Goal: Information Seeking & Learning: Learn about a topic

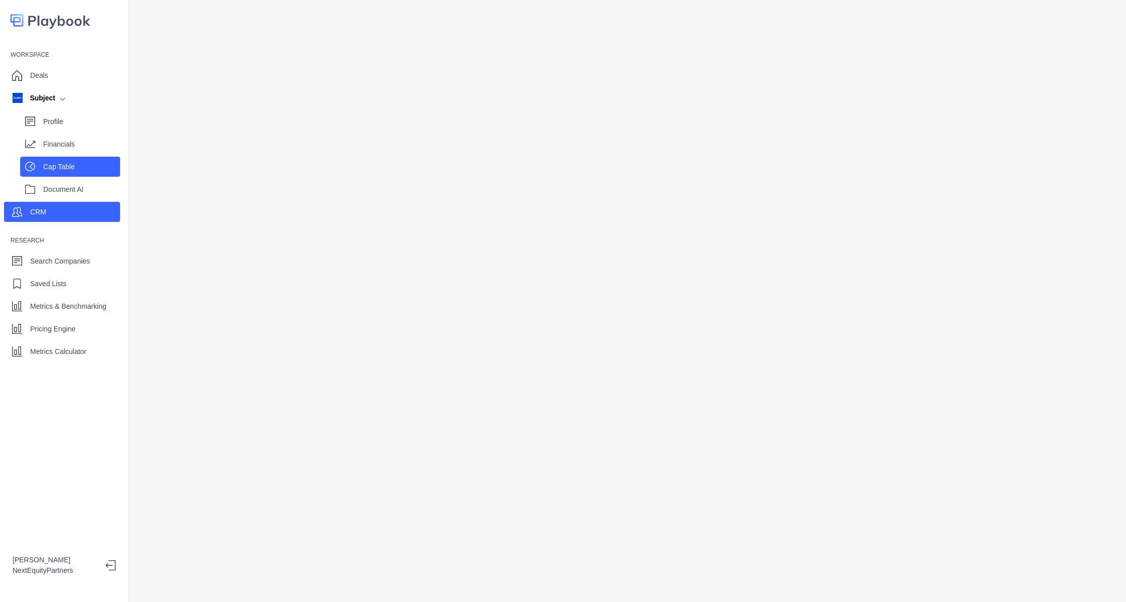
click at [37, 167] on div "Cap Table" at bounding box center [70, 167] width 100 height 20
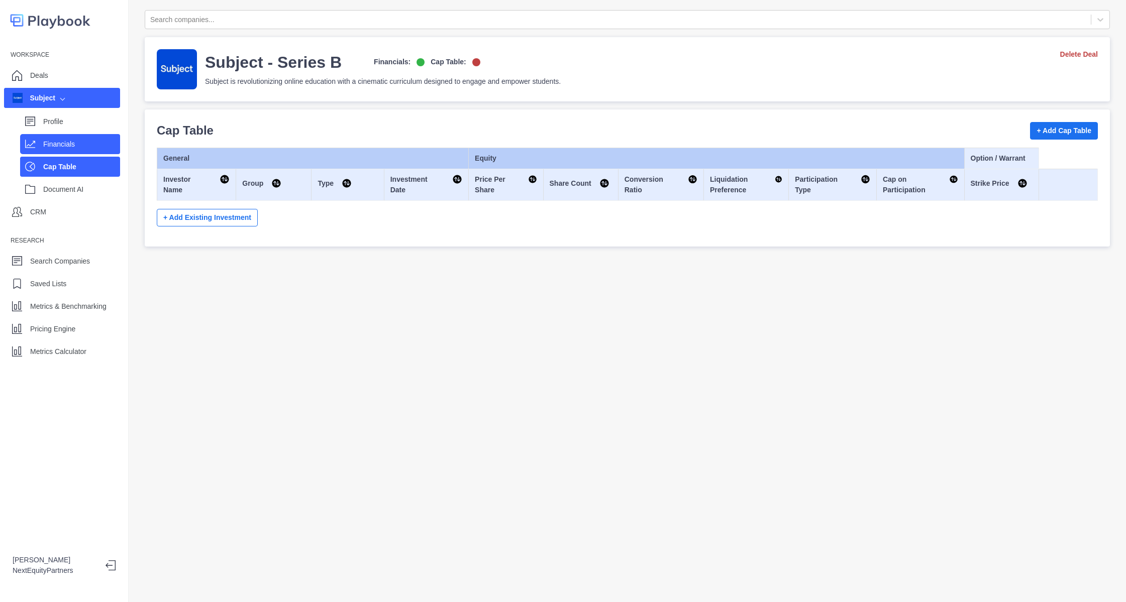
click at [67, 142] on p "Financials" at bounding box center [81, 144] width 77 height 11
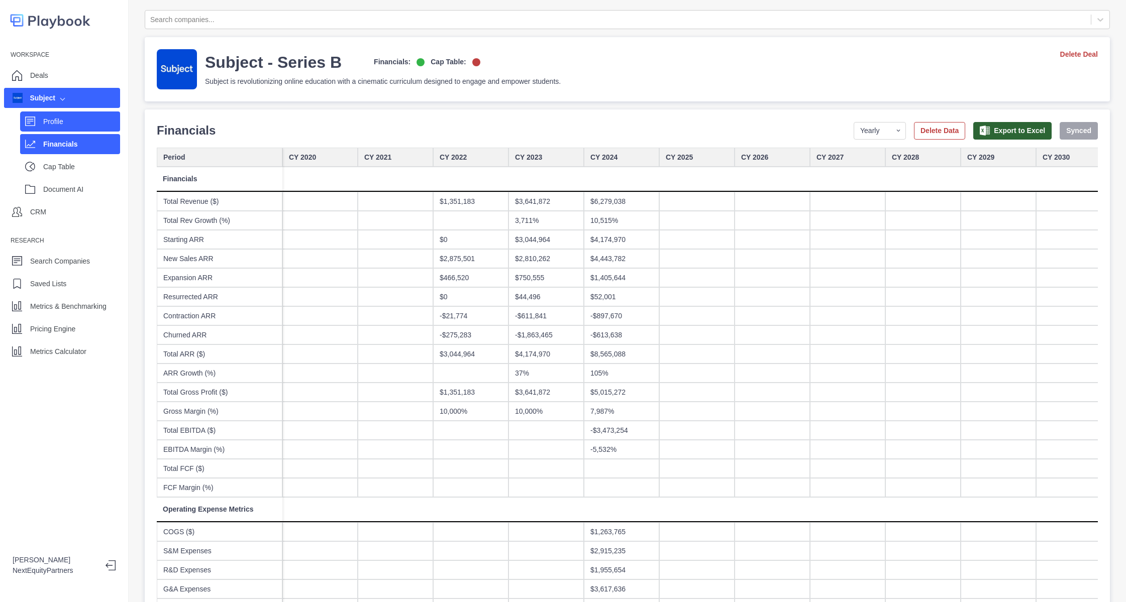
click at [88, 124] on p "Profile" at bounding box center [81, 122] width 77 height 11
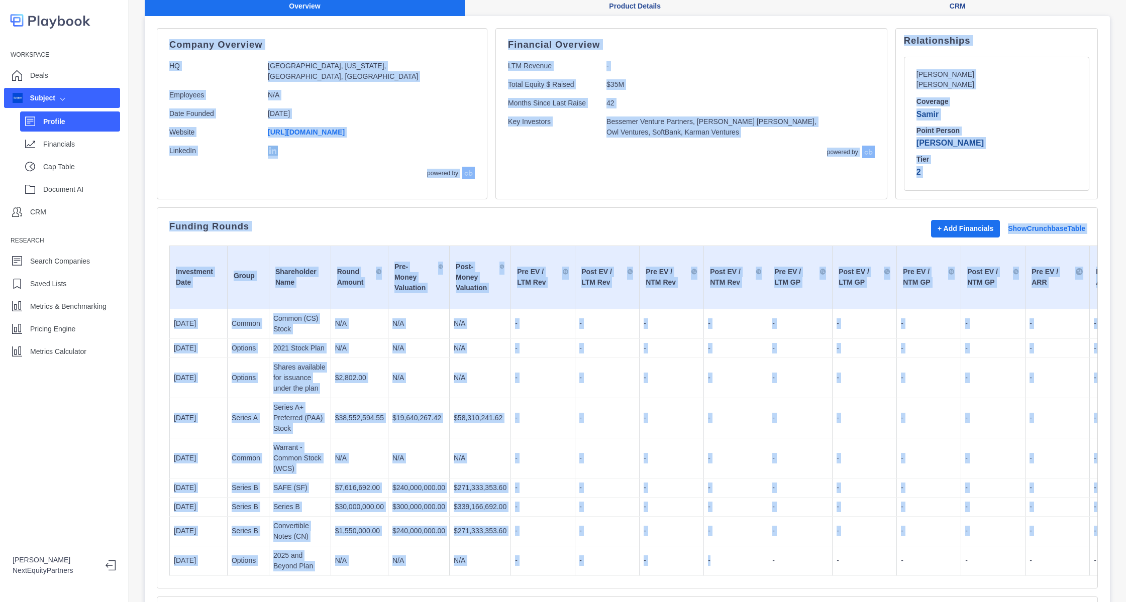
drag, startPoint x: 161, startPoint y: 148, endPoint x: 741, endPoint y: 589, distance: 728.8
click at [741, 589] on div "Search companies... Subject - Series B Financials: Cap Table: Subject is revolu…" at bounding box center [627, 301] width 997 height 602
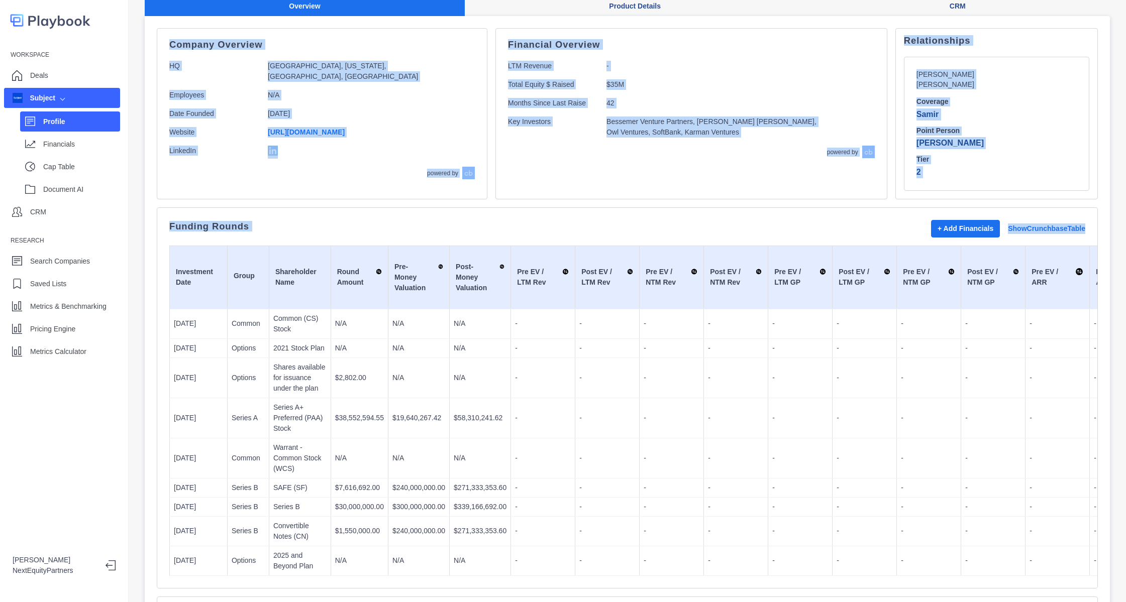
scroll to position [134, 0]
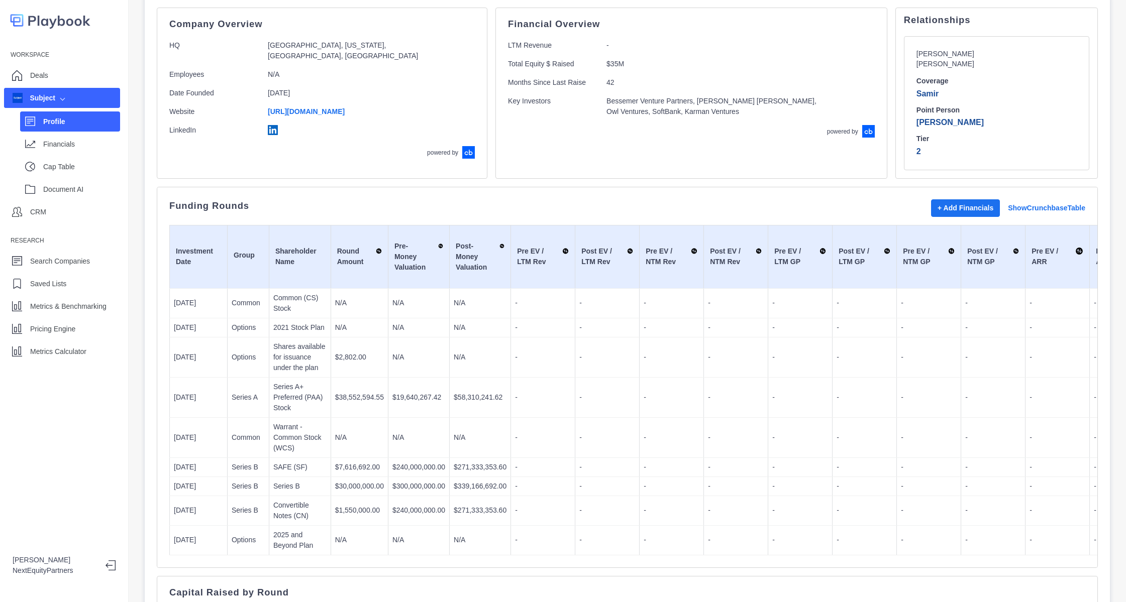
click at [723, 537] on td "-" at bounding box center [736, 540] width 64 height 30
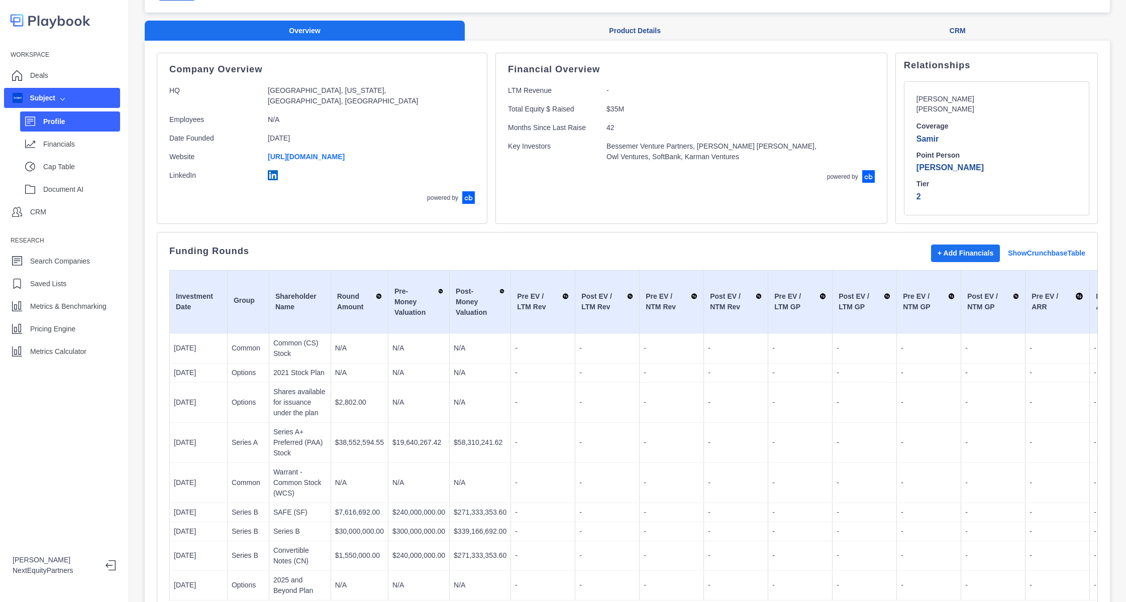
scroll to position [0, 0]
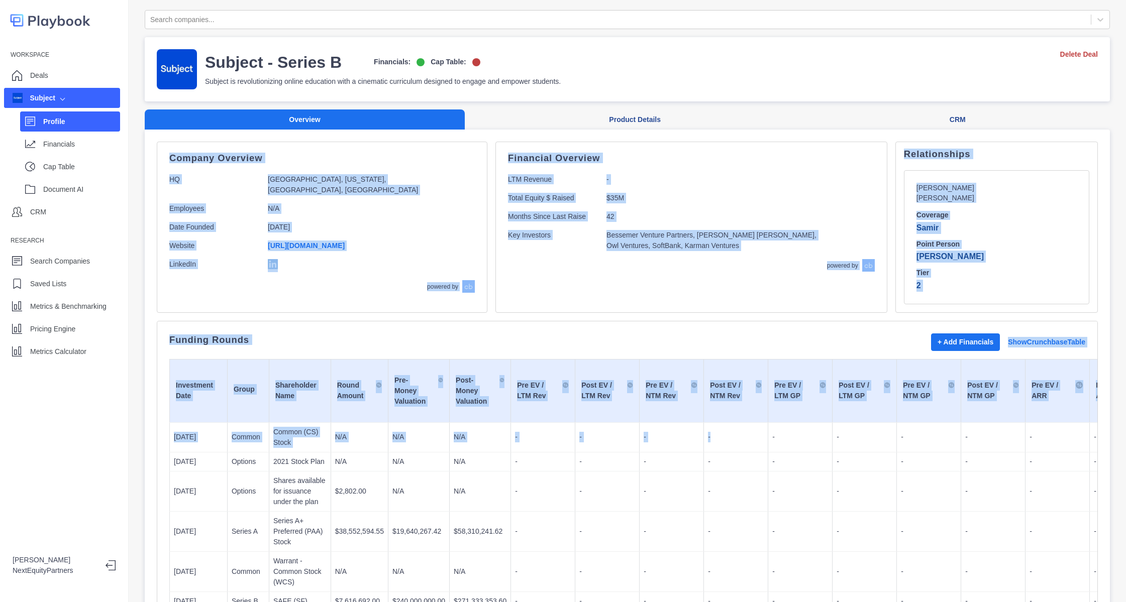
drag, startPoint x: 165, startPoint y: 158, endPoint x: 704, endPoint y: 439, distance: 607.5
click at [704, 439] on td "-" at bounding box center [736, 437] width 64 height 30
drag, startPoint x: 704, startPoint y: 439, endPoint x: 263, endPoint y: 150, distance: 527.3
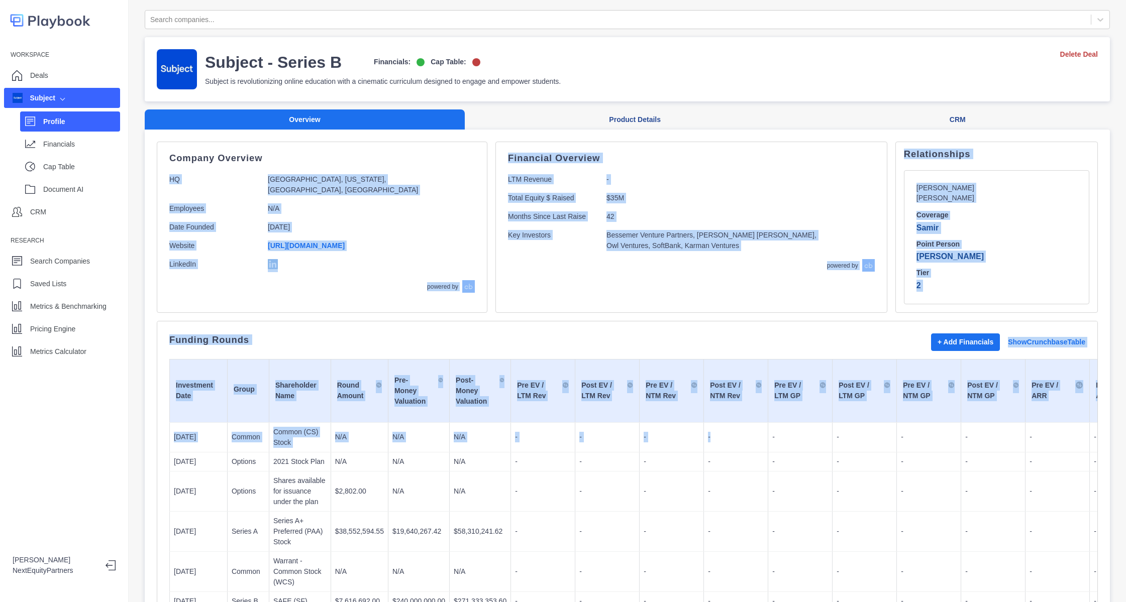
click at [354, 210] on p "N/A" at bounding box center [359, 208] width 183 height 11
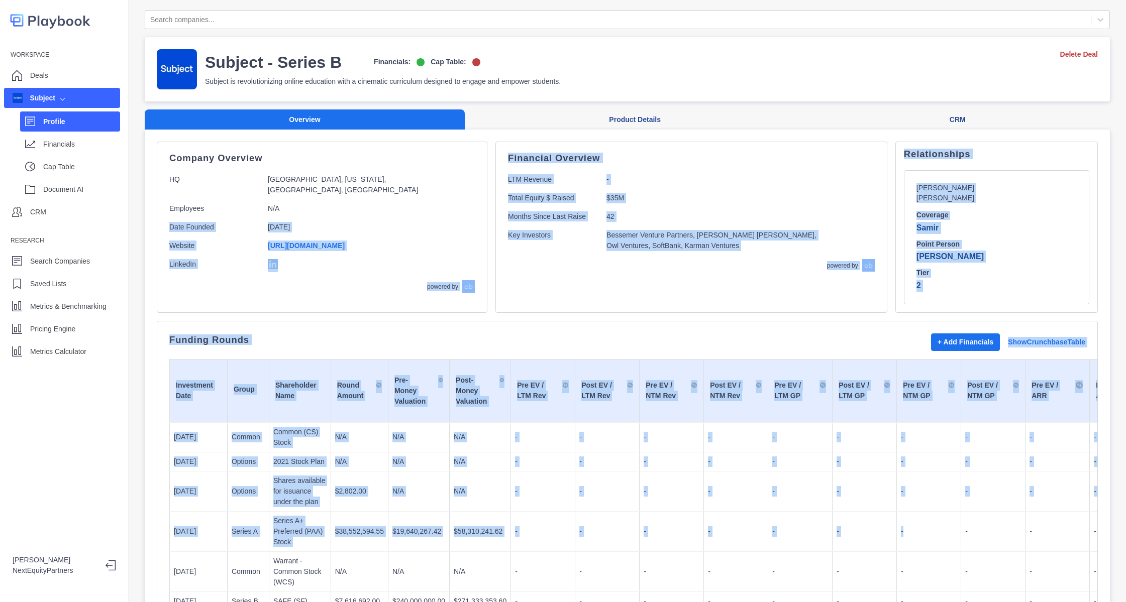
drag, startPoint x: 354, startPoint y: 210, endPoint x: 915, endPoint y: 530, distance: 645.9
click at [915, 530] on td "-" at bounding box center [929, 531] width 64 height 40
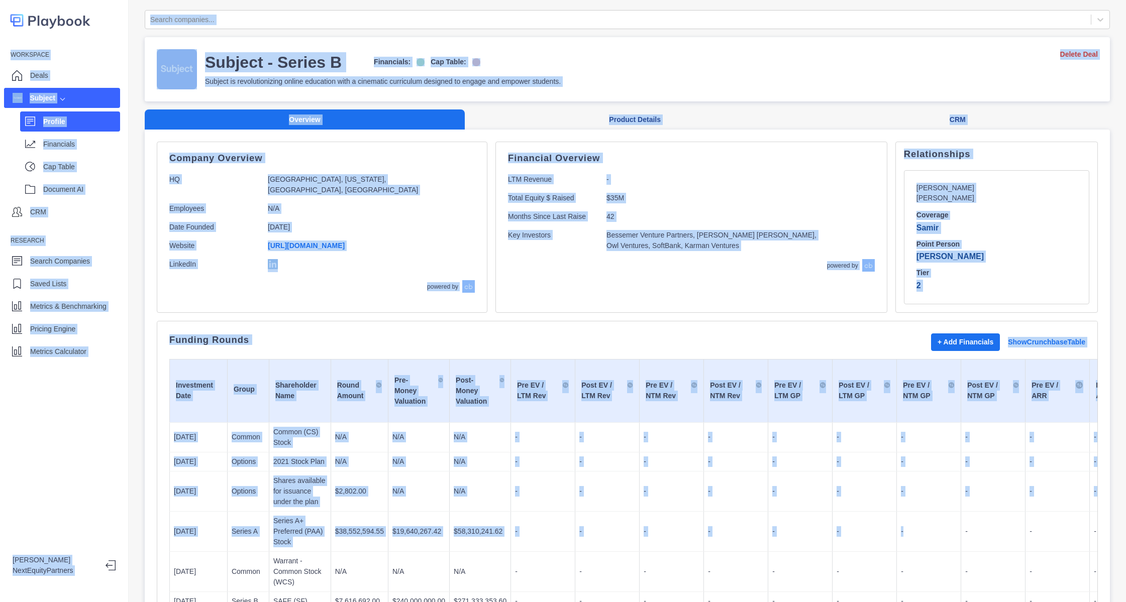
drag, startPoint x: 915, startPoint y: 530, endPoint x: 0, endPoint y: 45, distance: 1035.9
click at [0, 45] on div "Workspace Deals Subject Profile Financials Cap Table Document AI CRM Research S…" at bounding box center [563, 301] width 1126 height 602
click at [520, 359] on td "Pre EV / LTM Rev" at bounding box center [543, 390] width 64 height 63
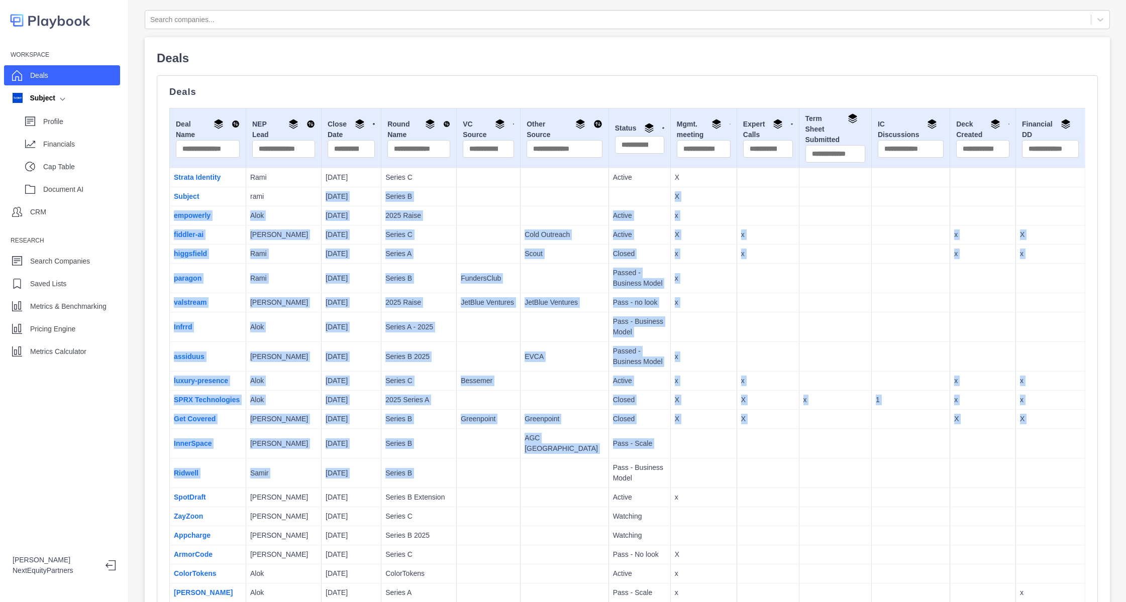
drag, startPoint x: 278, startPoint y: 199, endPoint x: 570, endPoint y: 534, distance: 444.3
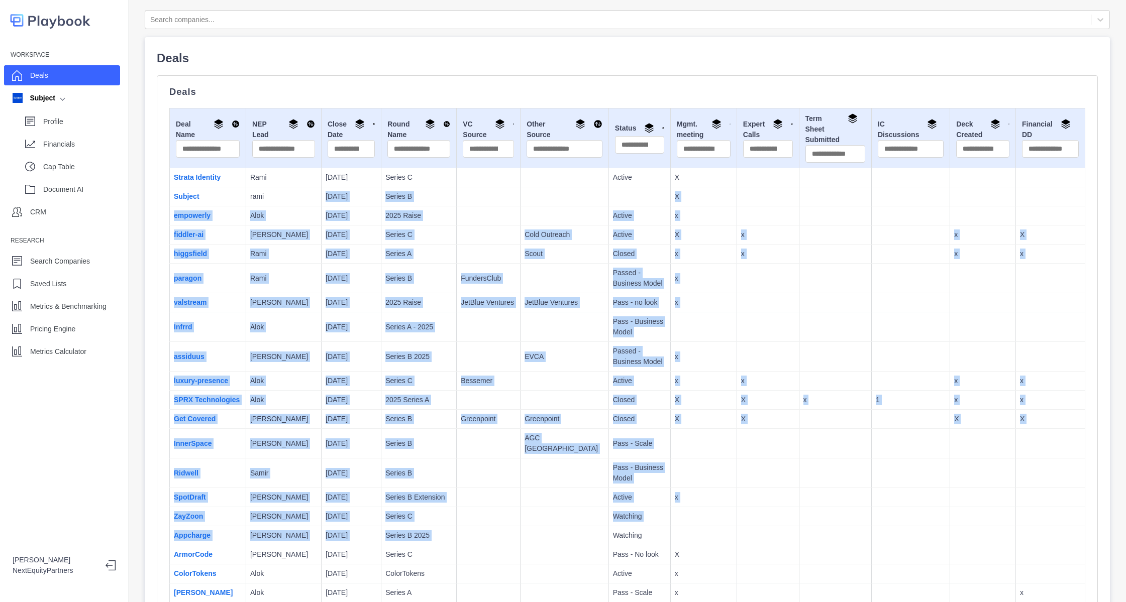
click at [613, 534] on p "Watching" at bounding box center [639, 535] width 53 height 11
drag, startPoint x: 570, startPoint y: 510, endPoint x: 454, endPoint y: 167, distance: 362.0
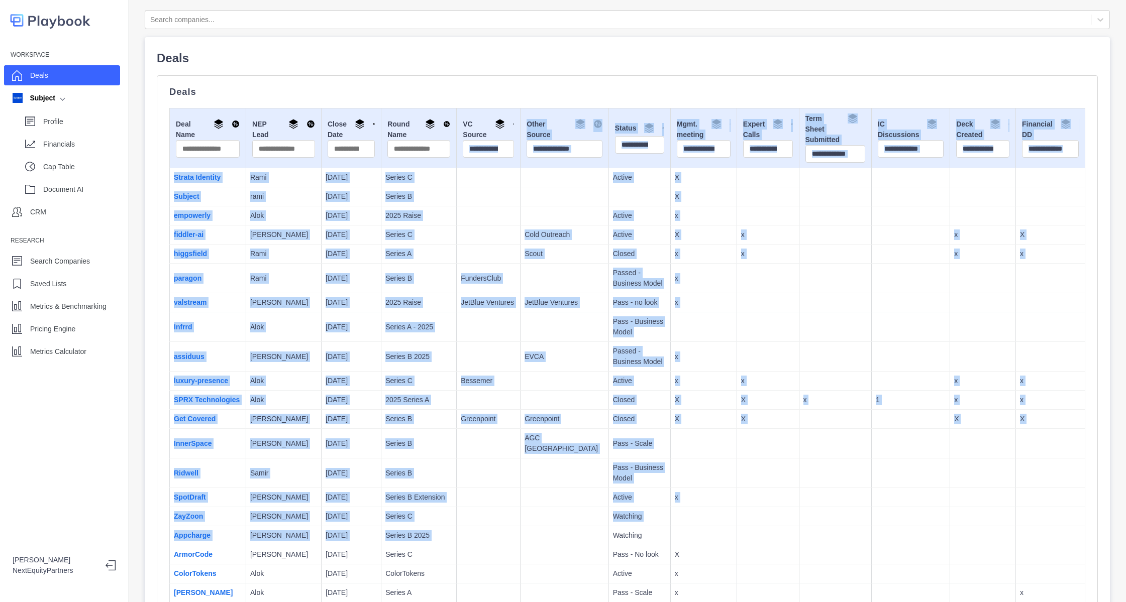
click at [457, 311] on td "JetBlue Ventures" at bounding box center [489, 302] width 64 height 19
click at [329, 266] on td "[DATE]" at bounding box center [351, 279] width 60 height 30
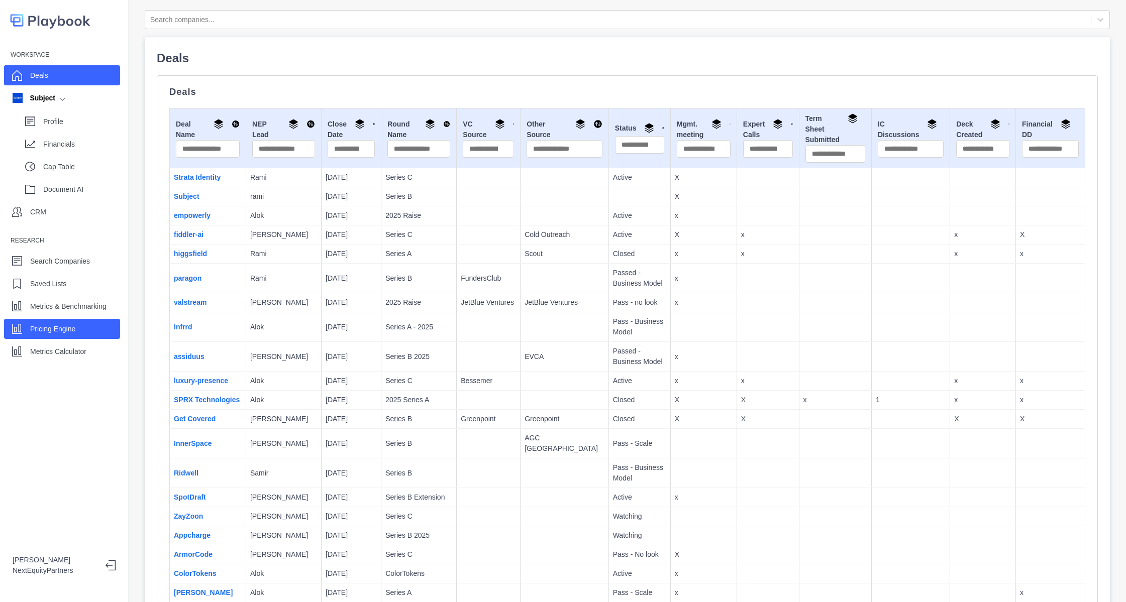
click at [42, 331] on p "Pricing Engine" at bounding box center [52, 329] width 45 height 11
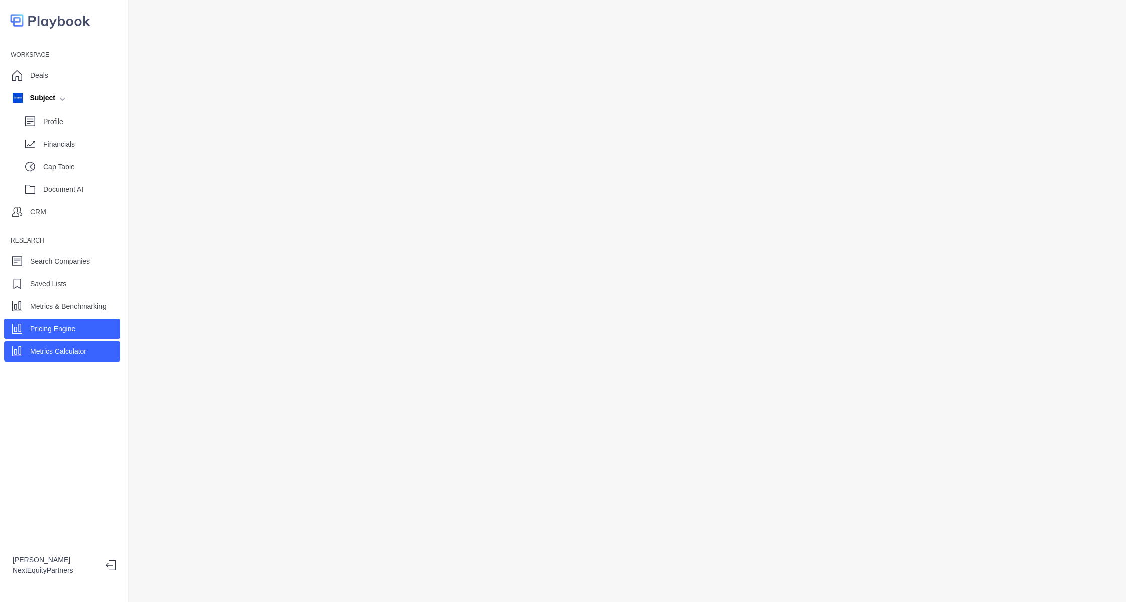
click at [77, 349] on p "Metrics Calculator" at bounding box center [58, 352] width 56 height 11
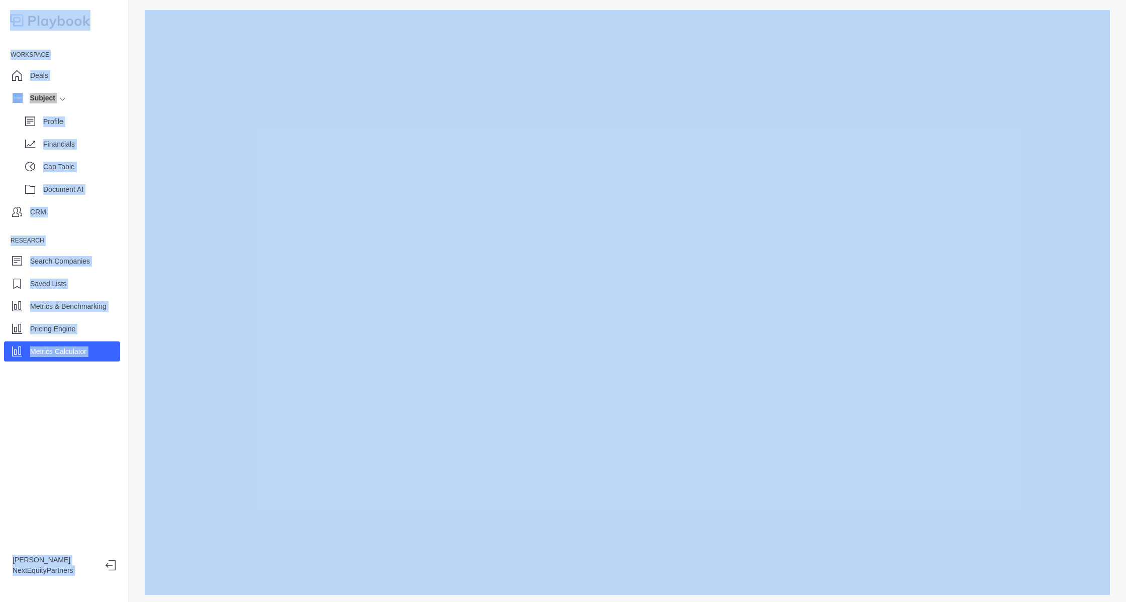
click at [26, 376] on div "Workspace Deals Subject Profile Financials Cap Table Document AI CRM Research S…" at bounding box center [64, 301] width 129 height 602
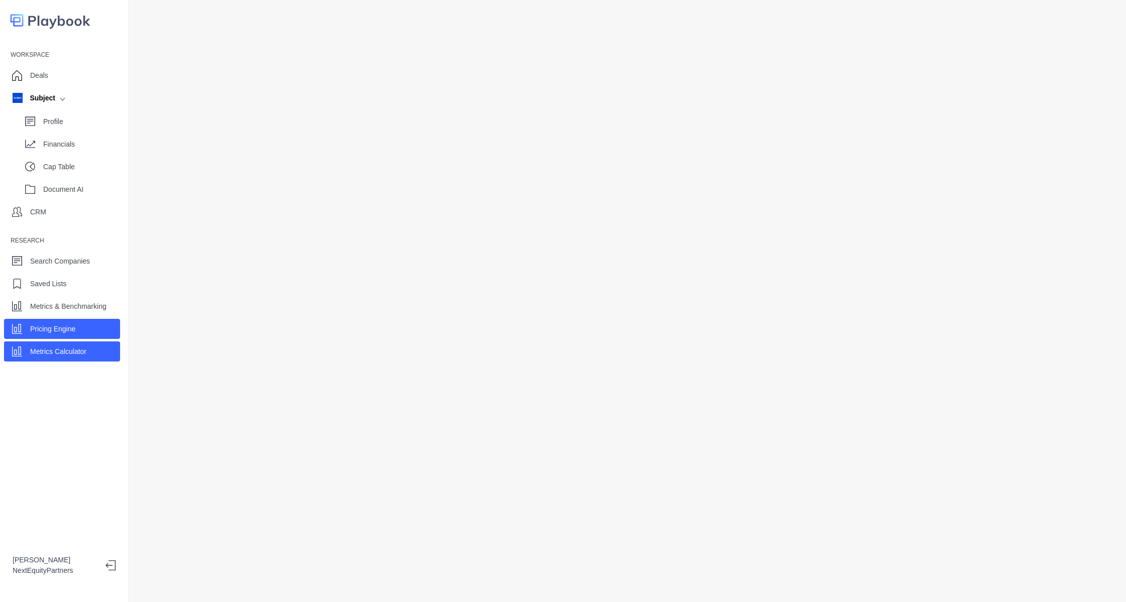
click at [58, 323] on div "Pricing Engine" at bounding box center [52, 328] width 45 height 15
click at [60, 347] on p "Metrics Calculator" at bounding box center [58, 352] width 56 height 11
click at [33, 325] on p "Pricing Engine" at bounding box center [52, 329] width 45 height 11
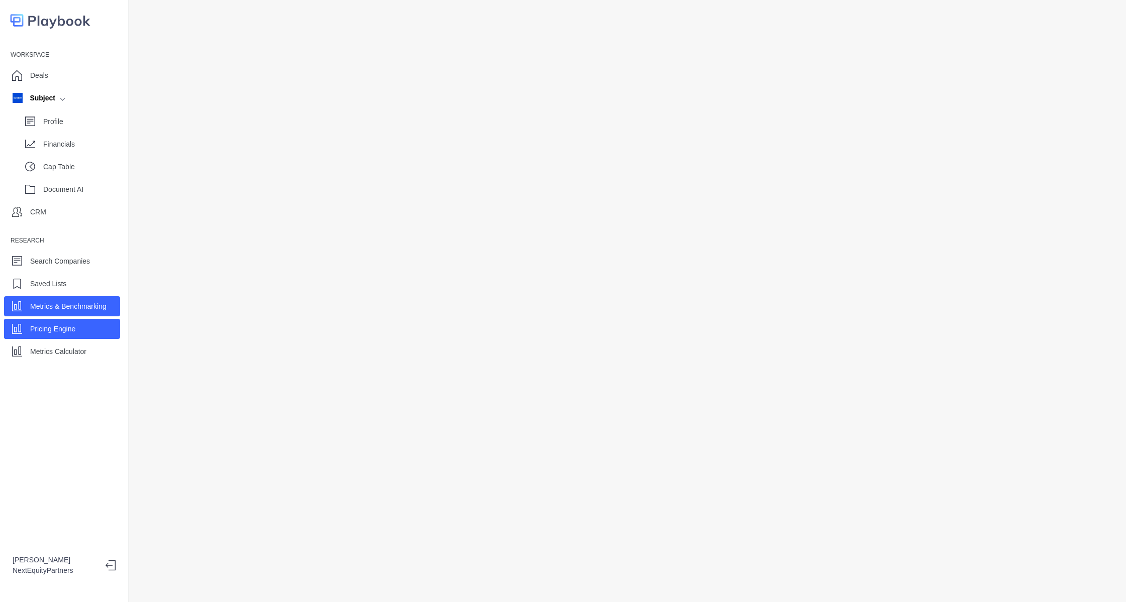
click at [54, 304] on p "Metrics & Benchmarking" at bounding box center [68, 306] width 76 height 11
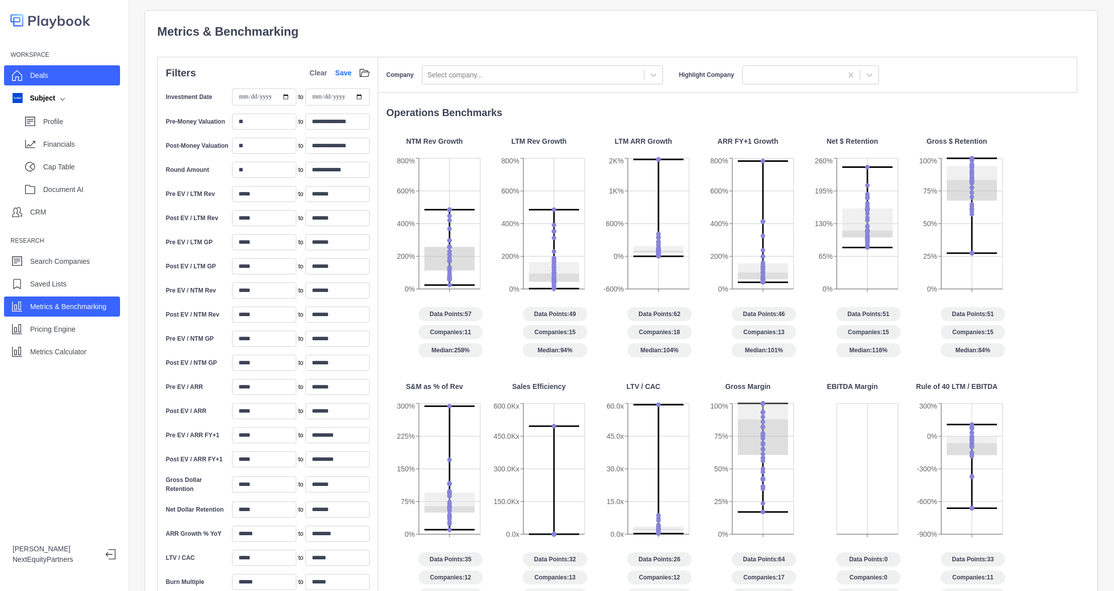
click at [58, 74] on div "Deals" at bounding box center [62, 75] width 116 height 20
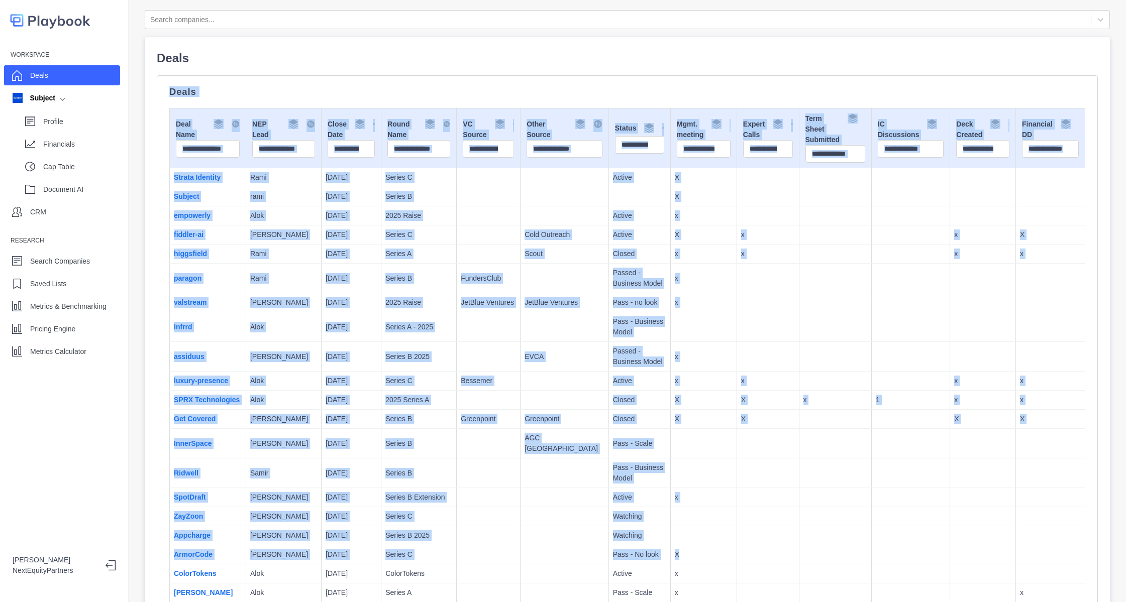
drag, startPoint x: 305, startPoint y: 109, endPoint x: 671, endPoint y: 560, distance: 580.6
click at [748, 481] on td at bounding box center [767, 474] width 62 height 30
click at [746, 481] on td at bounding box center [767, 474] width 62 height 30
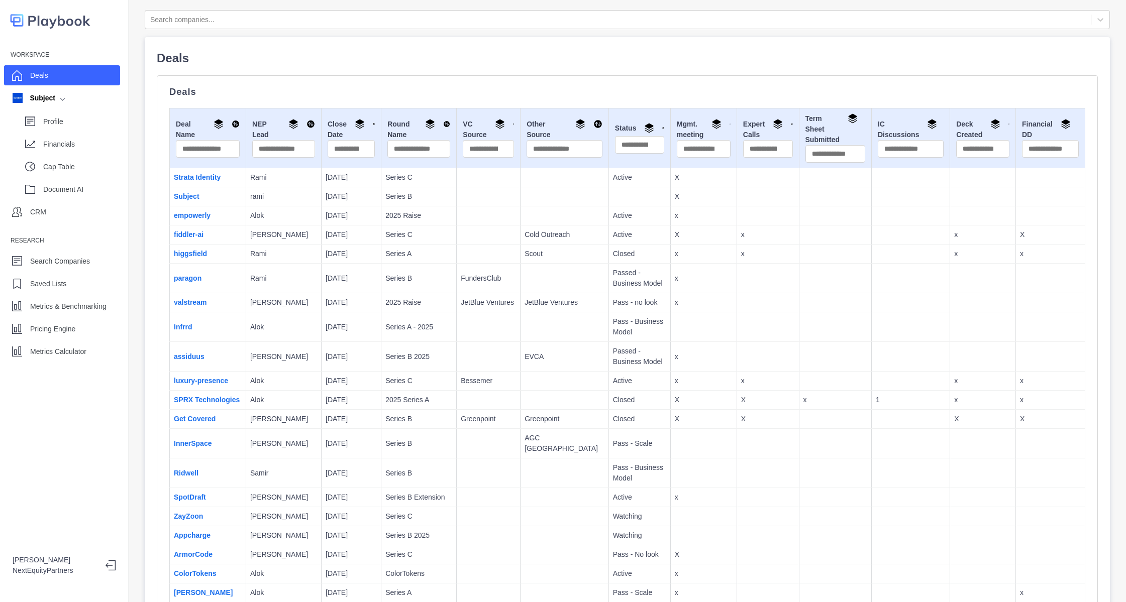
click at [763, 526] on td at bounding box center [767, 535] width 62 height 19
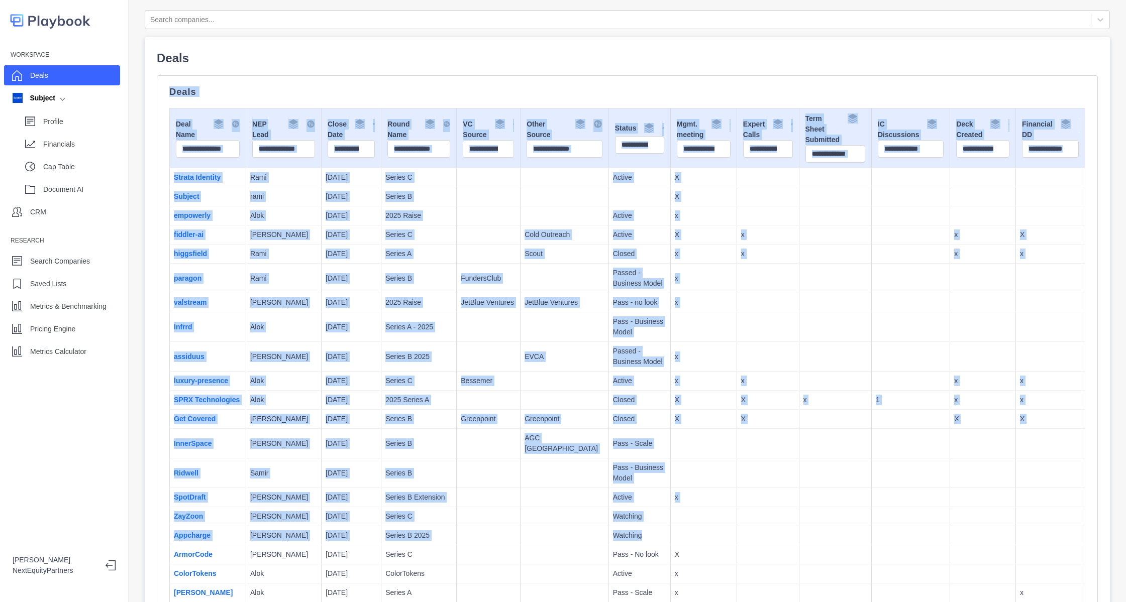
drag, startPoint x: 763, startPoint y: 526, endPoint x: 548, endPoint y: 50, distance: 522.0
click at [549, 227] on td "Cold Outreach" at bounding box center [564, 235] width 88 height 19
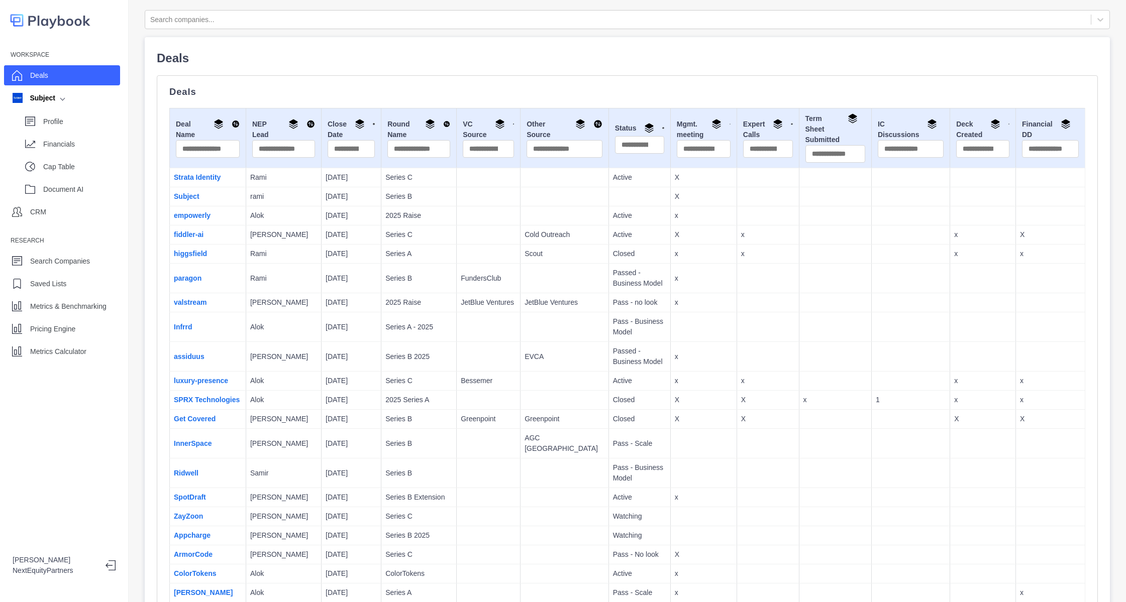
click at [321, 246] on td "[DATE]" at bounding box center [351, 254] width 60 height 19
click at [73, 152] on div "Financials" at bounding box center [70, 144] width 100 height 20
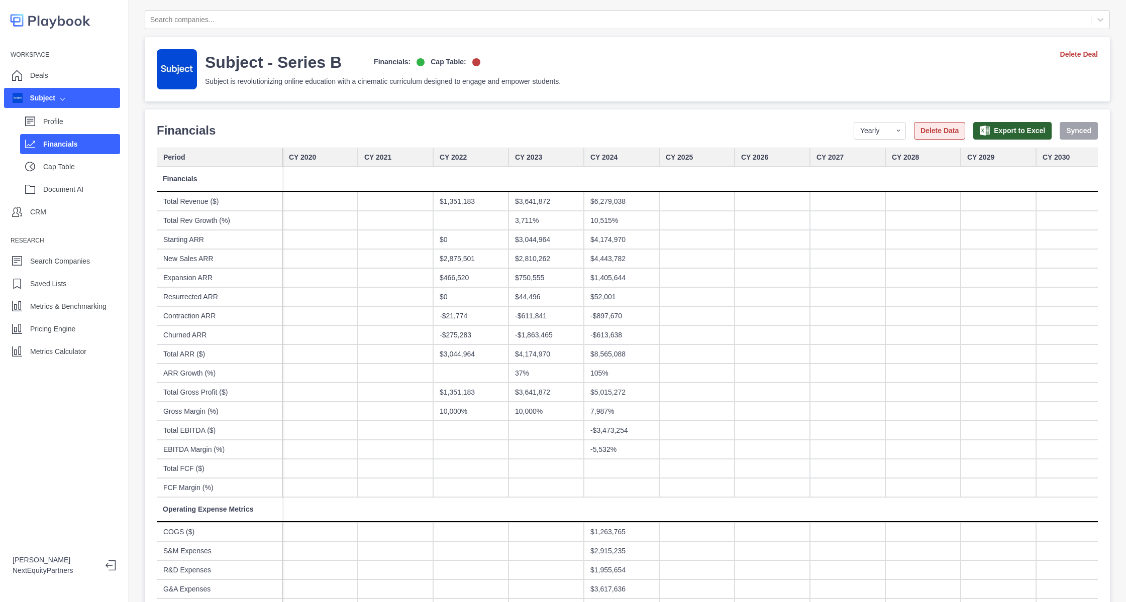
click at [914, 128] on button "Delete Data" at bounding box center [939, 131] width 51 height 18
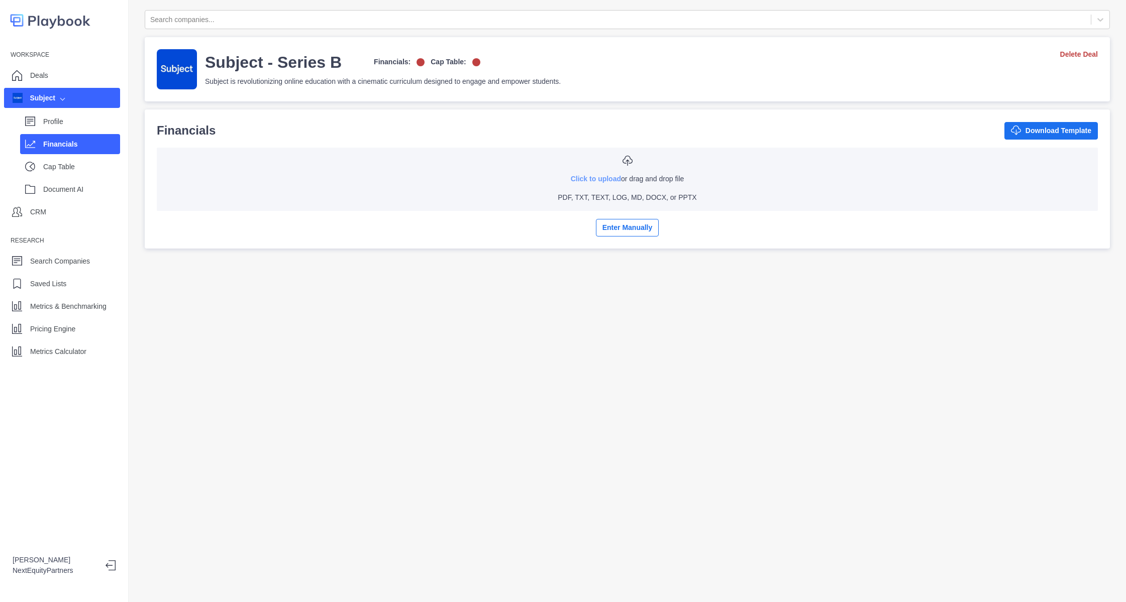
click at [581, 177] on link "Click to upload" at bounding box center [596, 179] width 50 height 8
type input "**********"
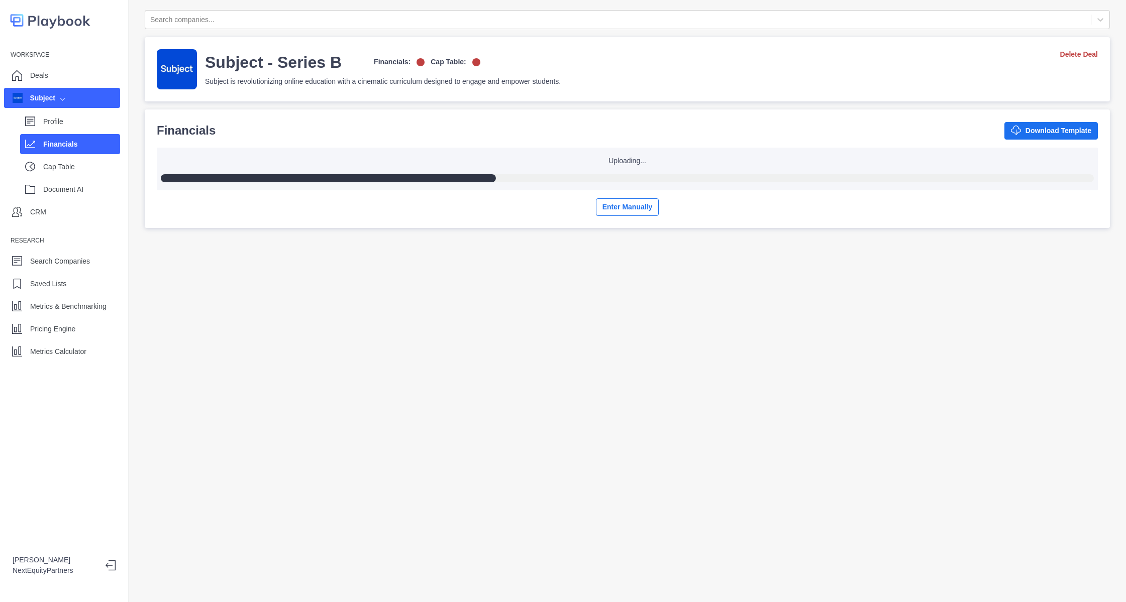
drag, startPoint x: 77, startPoint y: 359, endPoint x: 244, endPoint y: 442, distance: 186.0
click at [244, 442] on div "Search companies... Subject - Series B Financials: Cap Table: Subject is revolu…" at bounding box center [627, 301] width 997 height 602
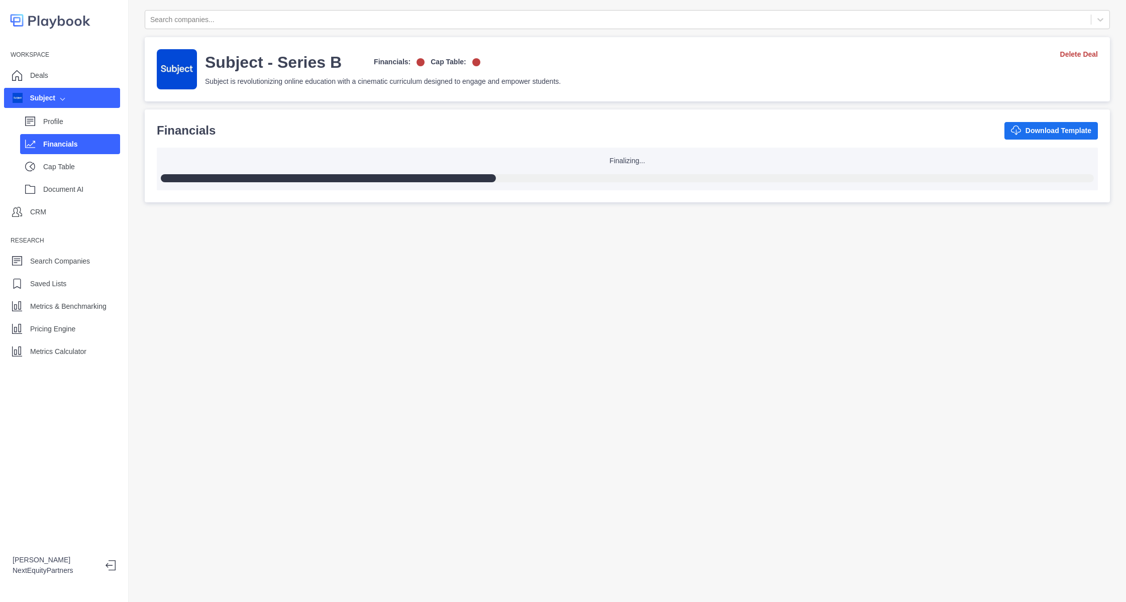
click at [599, 265] on div "Search companies... Subject - Series B Financials: Cap Table: Subject is revolu…" at bounding box center [627, 301] width 997 height 602
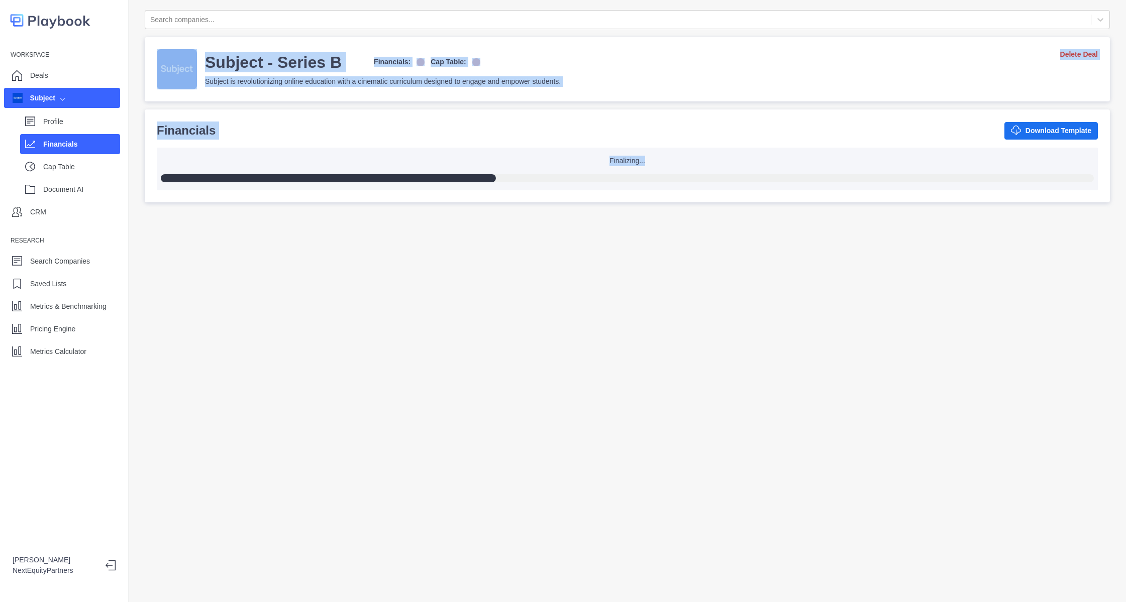
drag, startPoint x: 599, startPoint y: 265, endPoint x: 299, endPoint y: -1, distance: 400.3
click at [299, 0] on div "Search companies... Subject - Series B Financials: Cap Table: Subject is revolu…" at bounding box center [627, 301] width 997 height 602
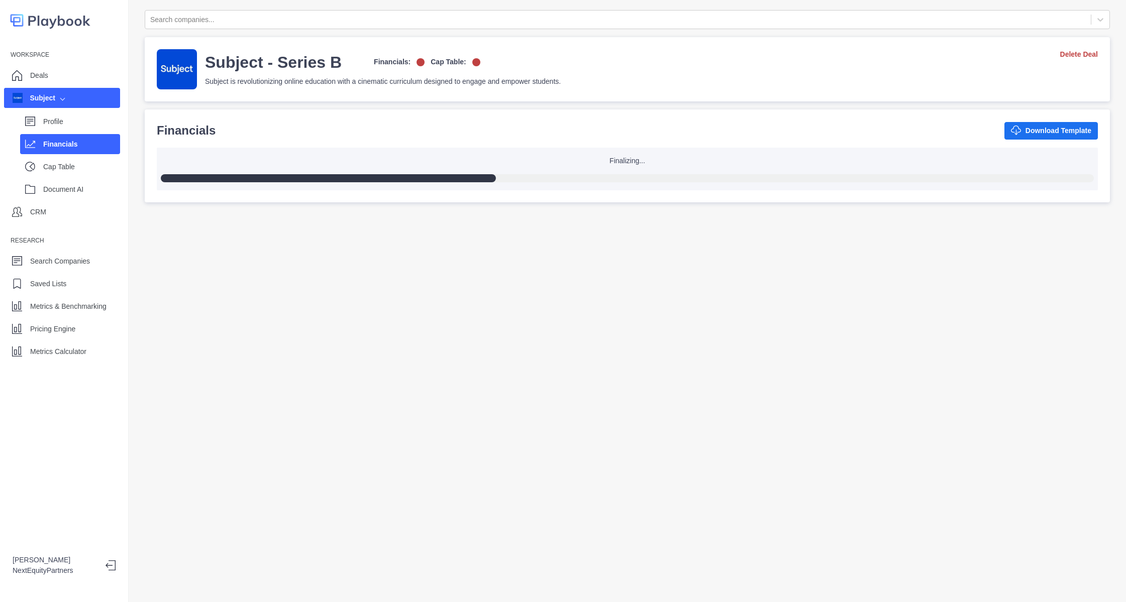
click at [500, 356] on div "Search companies... Subject - Series B Financials: Cap Table: Subject is revolu…" at bounding box center [627, 301] width 997 height 602
drag, startPoint x: 500, startPoint y: 356, endPoint x: 3, endPoint y: -51, distance: 642.5
click at [3, 0] on html "Workspace Deals Subject Profile Financials Cap Table Document AI CRM Research S…" at bounding box center [563, 301] width 1126 height 602
click at [262, 287] on div "Search companies... Subject - Series B Financials: Cap Table: Subject is revolu…" at bounding box center [627, 301] width 997 height 602
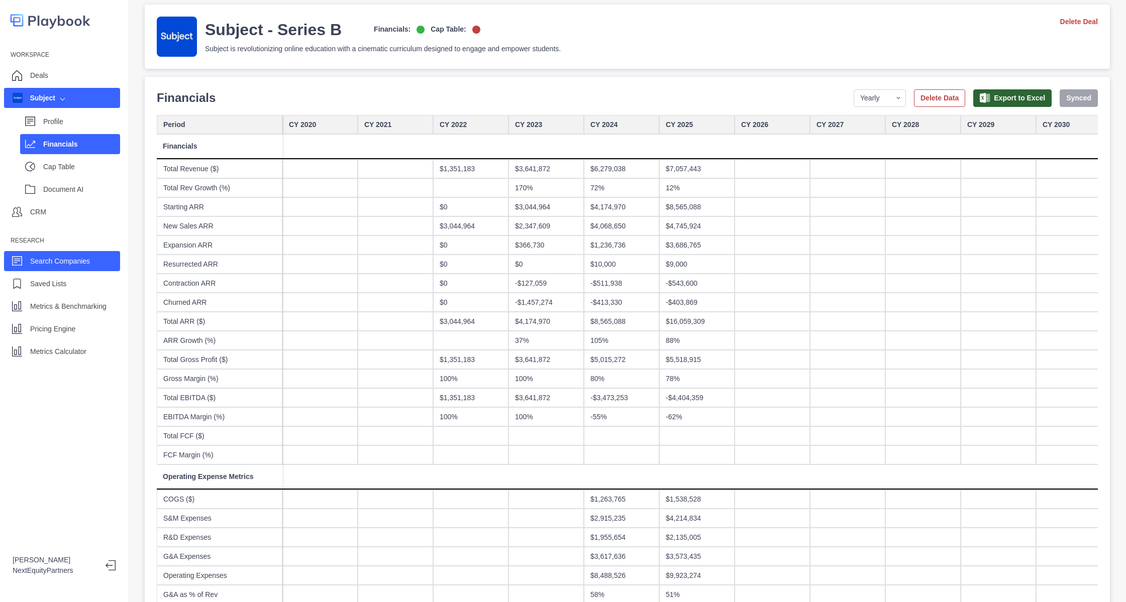
scroll to position [29, 0]
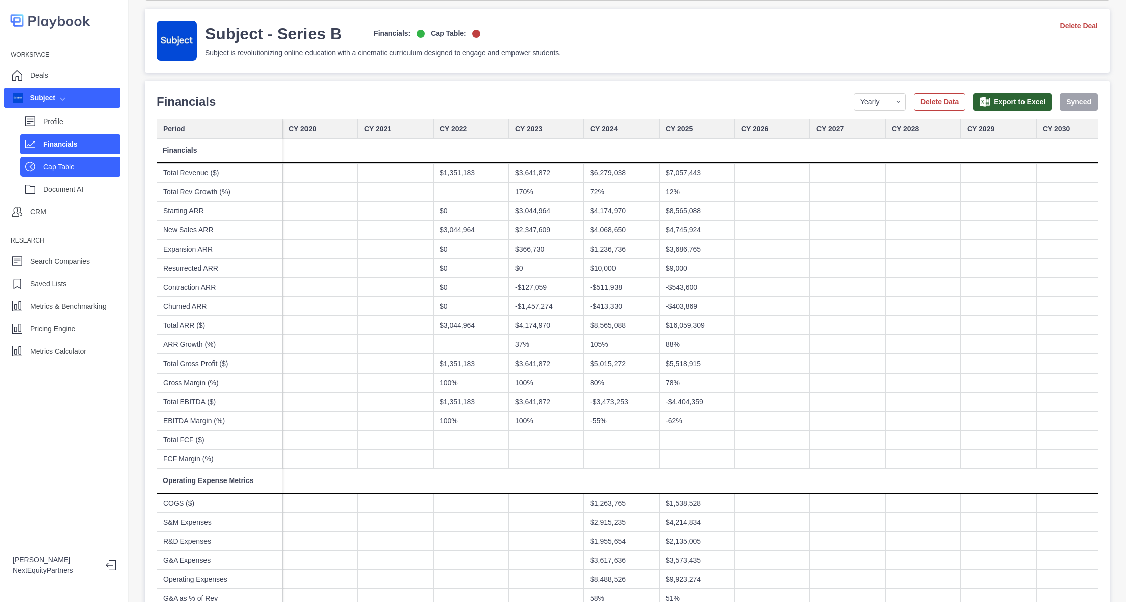
click at [61, 166] on p "Cap Table" at bounding box center [81, 167] width 77 height 11
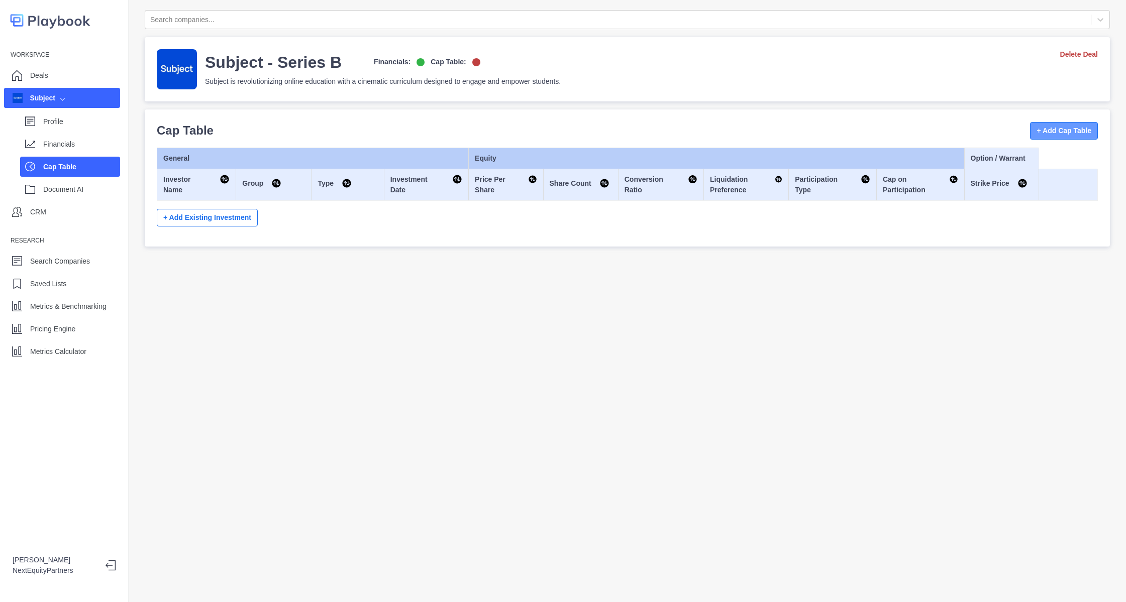
click at [1042, 124] on button "+ Add Cap Table" at bounding box center [1064, 131] width 68 height 18
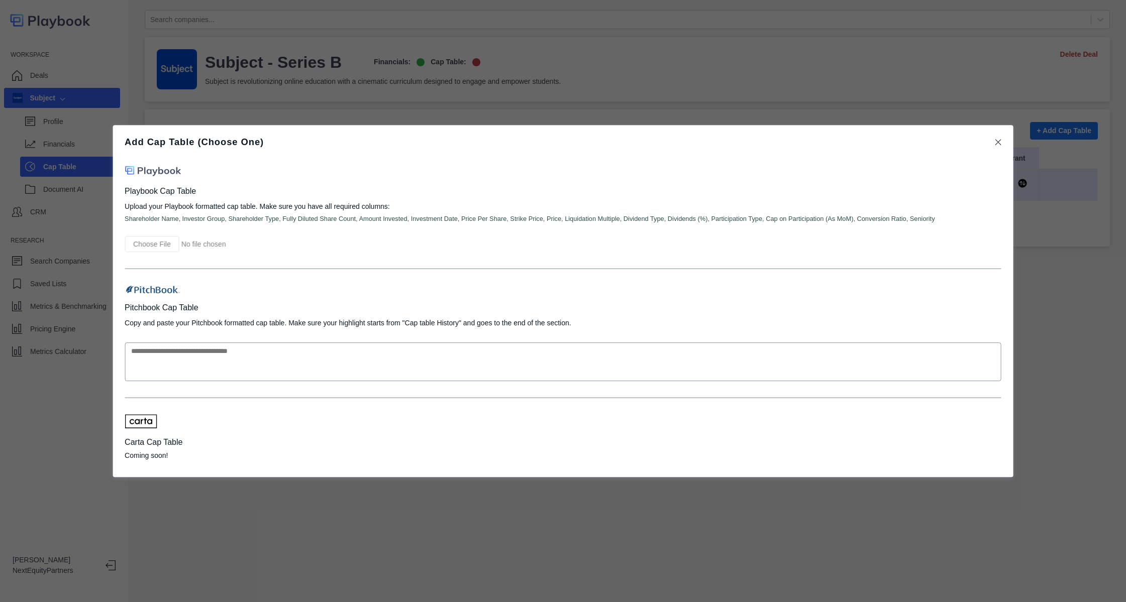
click at [155, 248] on input "file" at bounding box center [205, 244] width 161 height 16
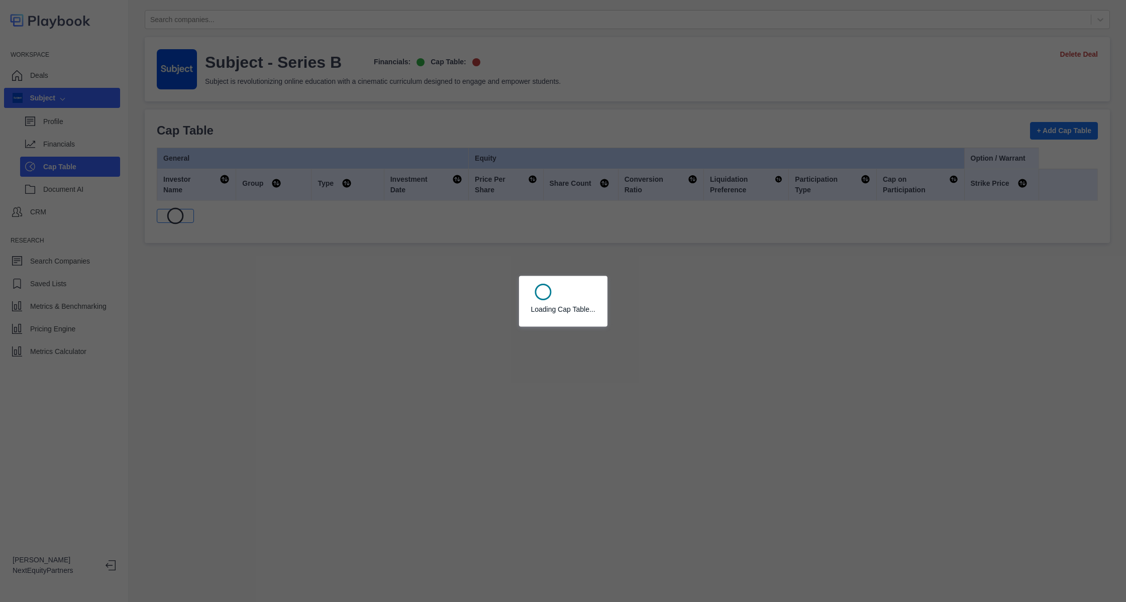
select select "SHARE_HOLDER_TYPE_COMMON"
select select "SHARE_HOLDER_TYPE_WARRANT"
select select "SHARE_HOLDER_TYPE_OPTION"
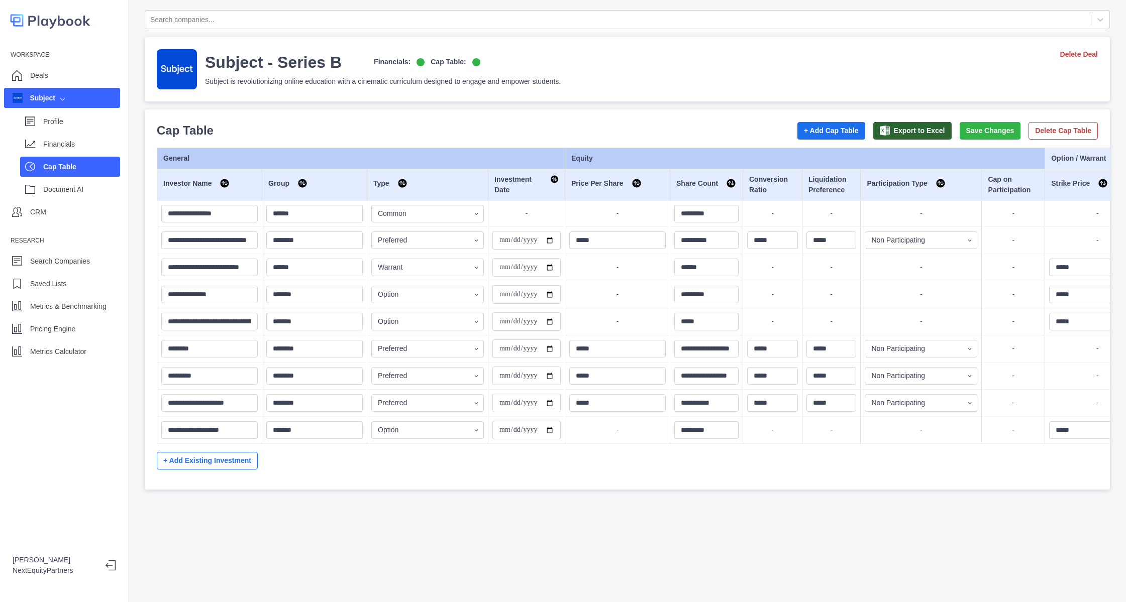
click at [76, 133] on div "Profile Financials Cap Table Document AI" at bounding box center [62, 153] width 116 height 91
click at [75, 125] on p "Profile" at bounding box center [81, 122] width 77 height 11
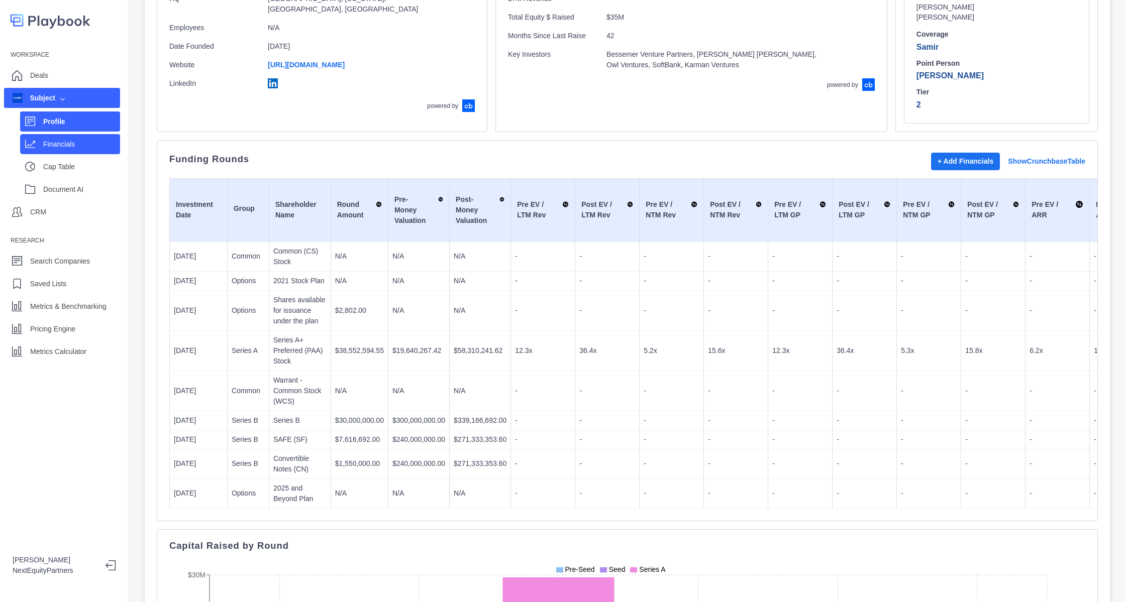
click at [70, 148] on p "Financials" at bounding box center [81, 144] width 77 height 11
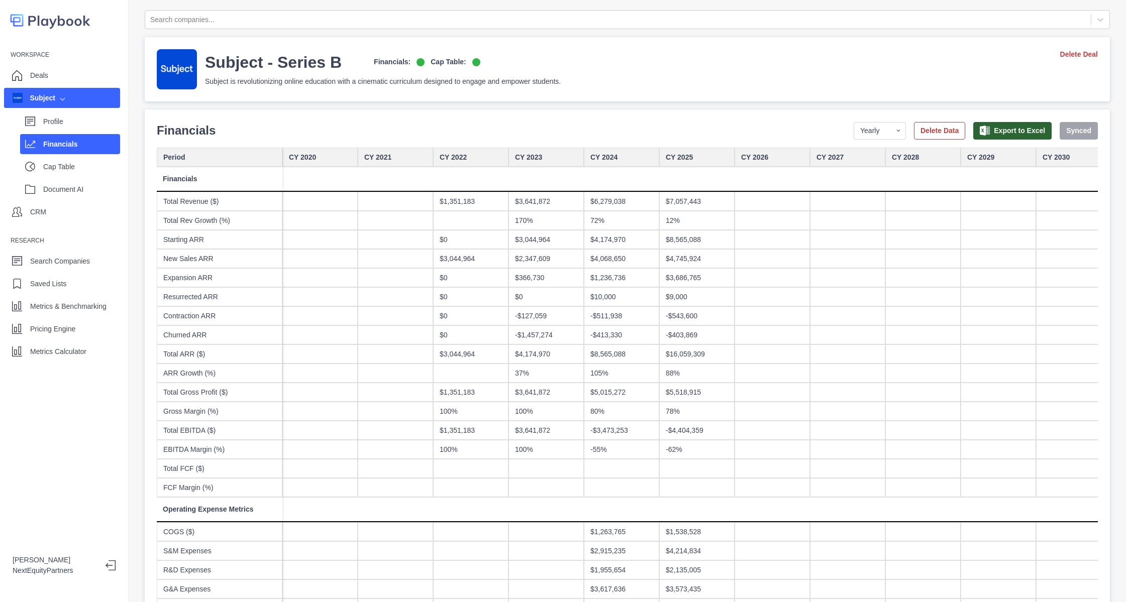
scroll to position [1, 0]
click at [853, 128] on select "Yearly Quarterly Monthly NTM LTM" at bounding box center [879, 130] width 52 height 18
select select "monthly"
click at [853, 121] on select "Yearly Quarterly Monthly NTM LTM" at bounding box center [879, 130] width 52 height 18
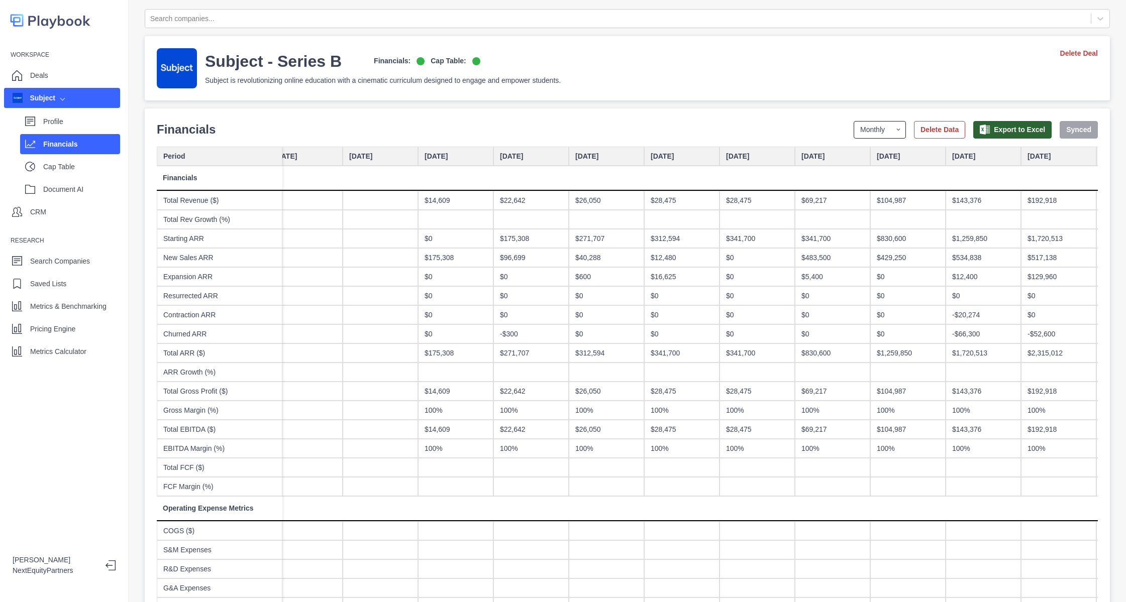
scroll to position [0, 1674]
click at [104, 121] on p "Profile" at bounding box center [81, 122] width 77 height 11
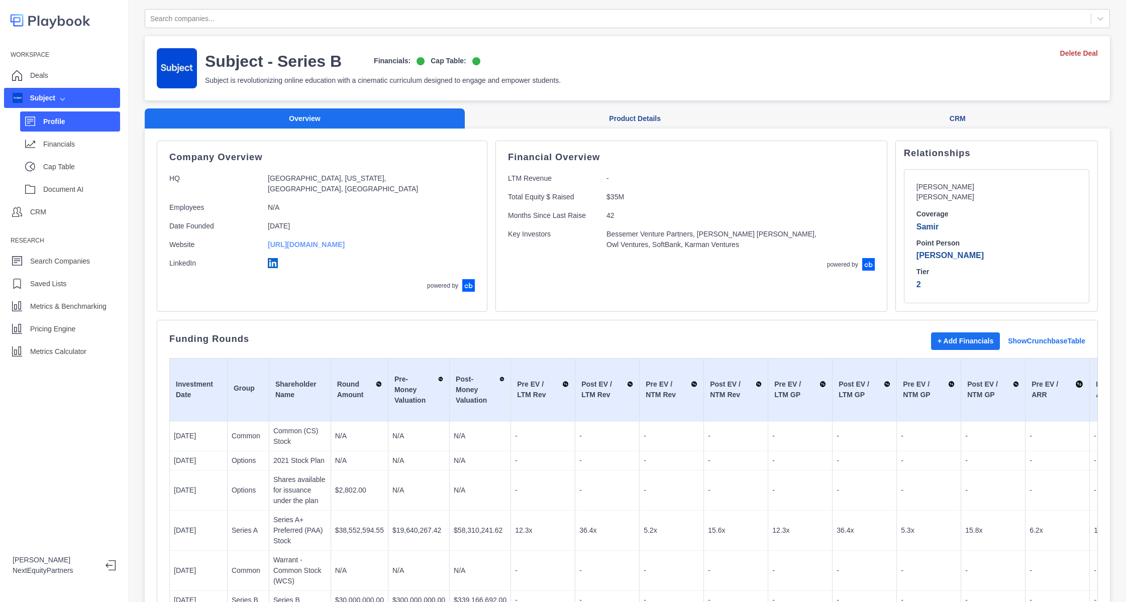
click at [328, 245] on link "https://www.subject.com/" at bounding box center [306, 245] width 77 height 8
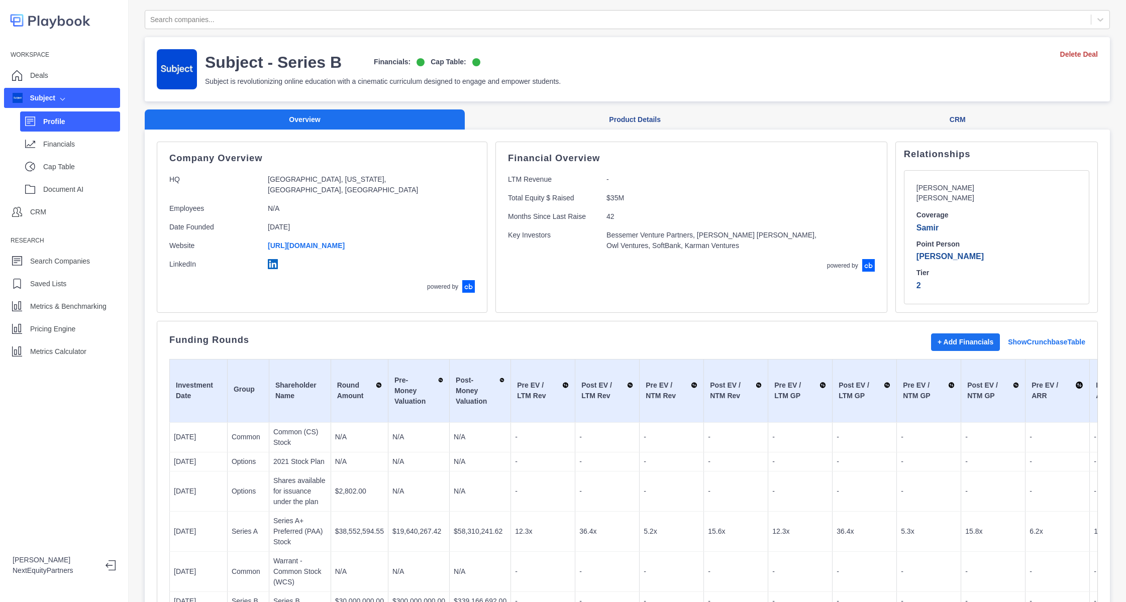
click at [77, 120] on p "Profile" at bounding box center [81, 122] width 77 height 11
click at [59, 215] on div "CRM" at bounding box center [62, 212] width 116 height 20
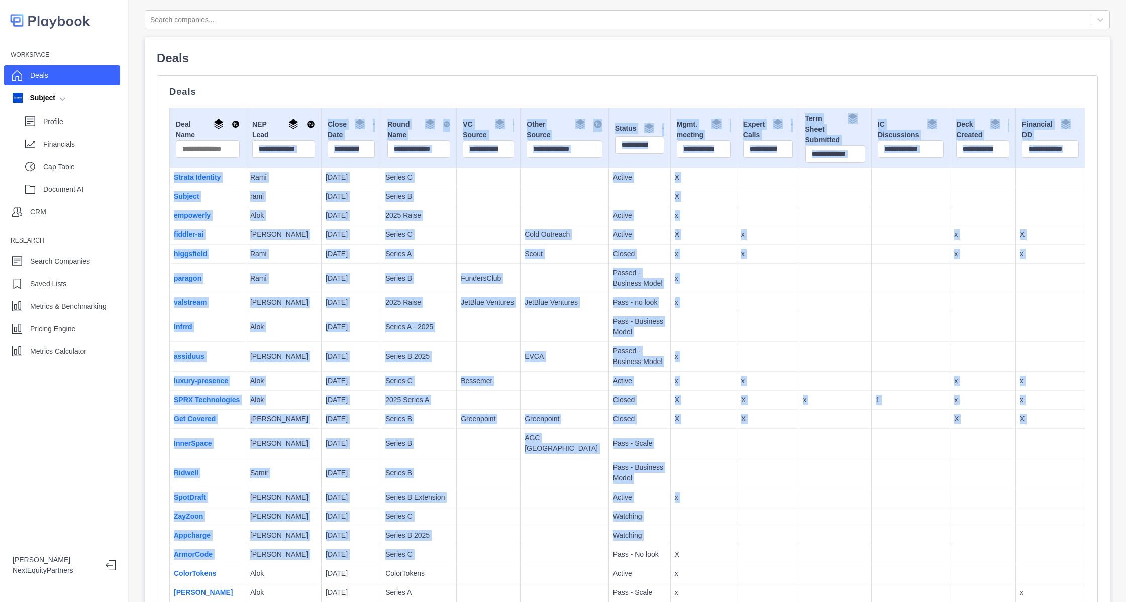
drag, startPoint x: 561, startPoint y: 555, endPoint x: 245, endPoint y: 149, distance: 514.0
click at [457, 311] on td "JetBlue Ventures" at bounding box center [489, 302] width 64 height 19
drag, startPoint x: 691, startPoint y: 546, endPoint x: 366, endPoint y: 79, distance: 568.7
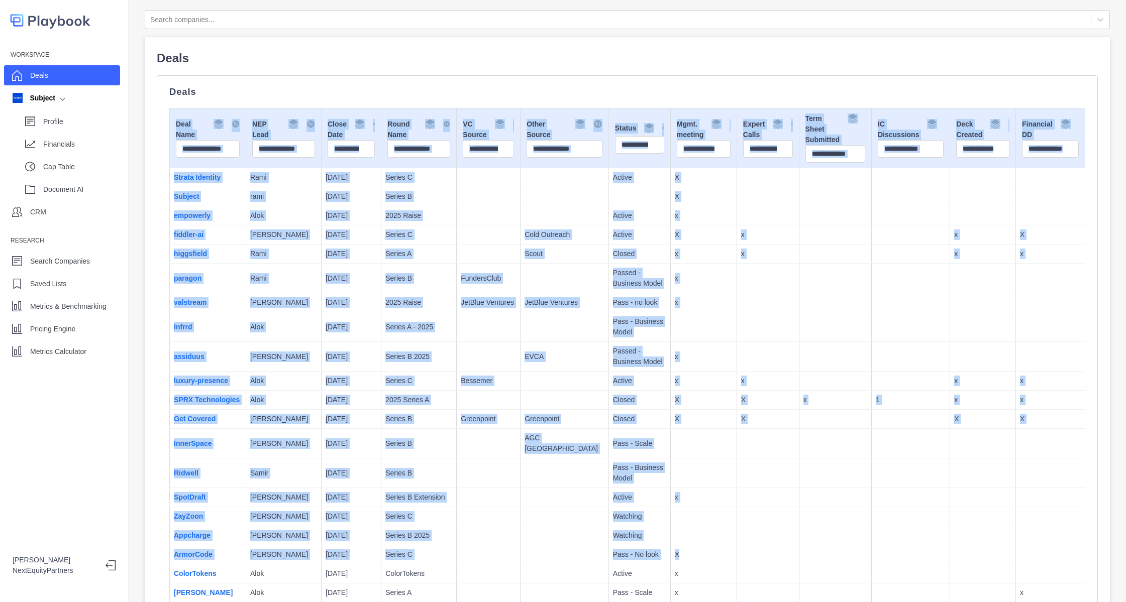
click at [613, 328] on p "Pass - Business Model" at bounding box center [639, 326] width 53 height 21
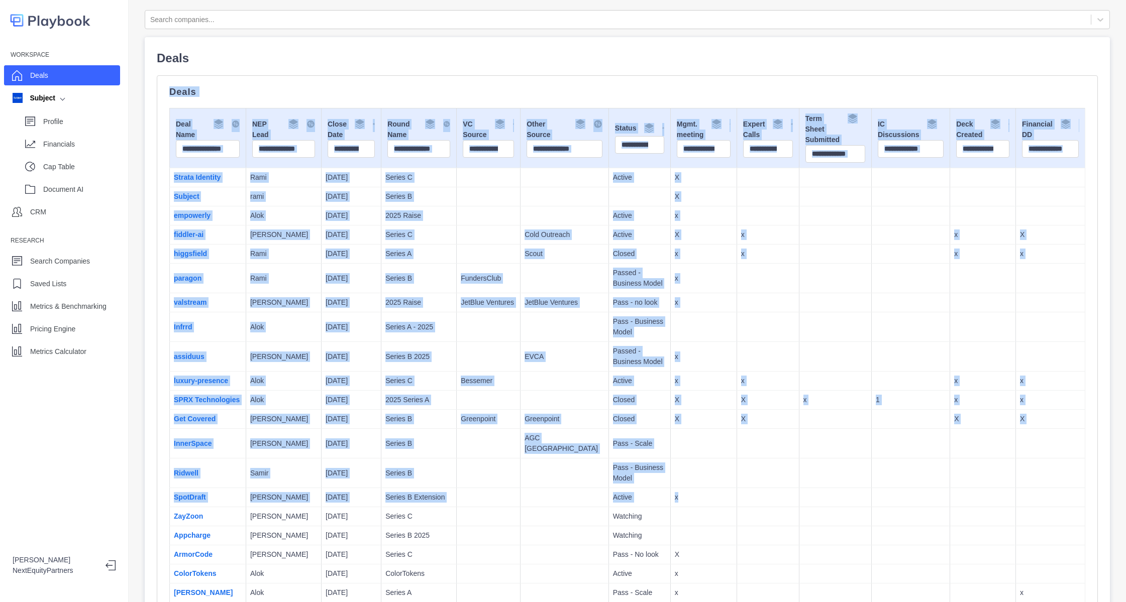
drag, startPoint x: 773, startPoint y: 501, endPoint x: 412, endPoint y: 53, distance: 574.9
click at [736, 350] on td at bounding box center [767, 357] width 62 height 30
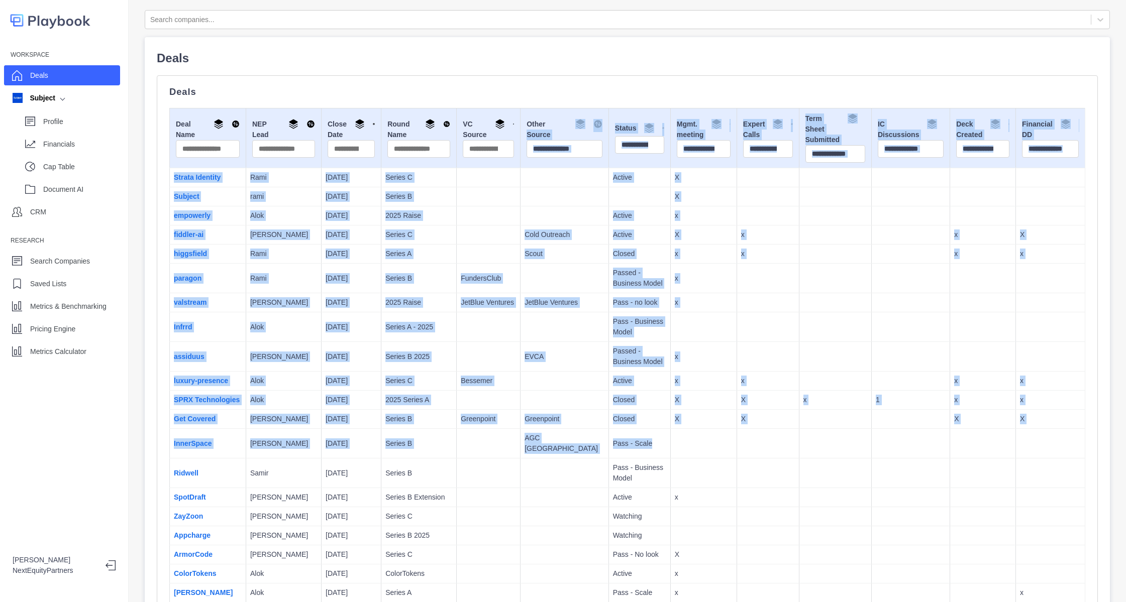
drag, startPoint x: 797, startPoint y: 457, endPoint x: 724, endPoint y: 328, distance: 148.5
click at [765, 375] on td "x" at bounding box center [767, 381] width 62 height 19
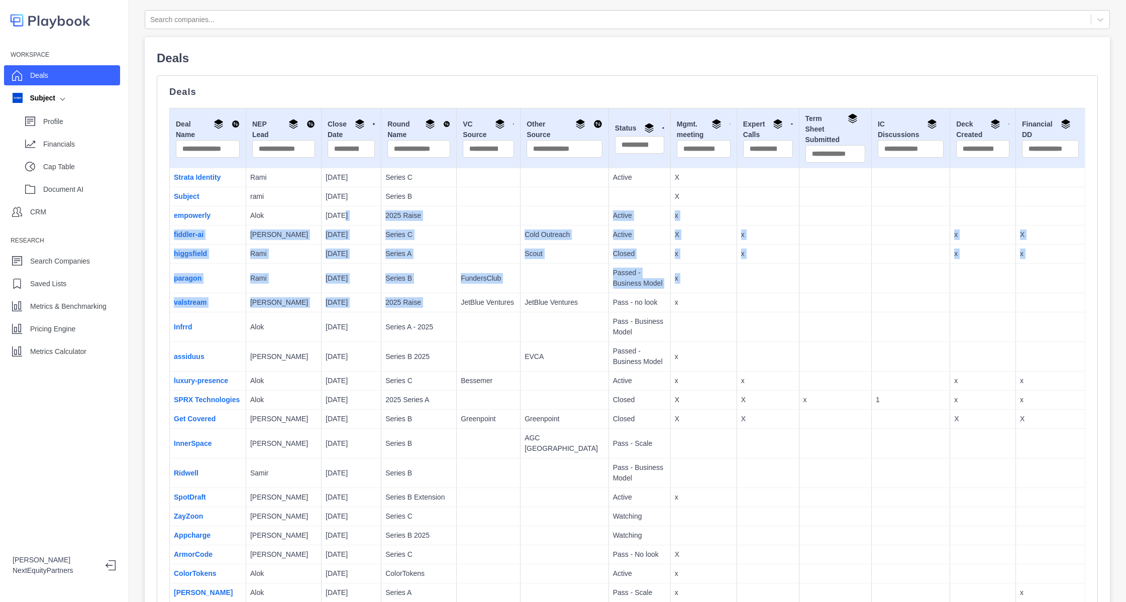
drag, startPoint x: 432, startPoint y: 310, endPoint x: 322, endPoint y: 215, distance: 146.0
click at [326, 215] on p "[DATE]" at bounding box center [351, 215] width 51 height 11
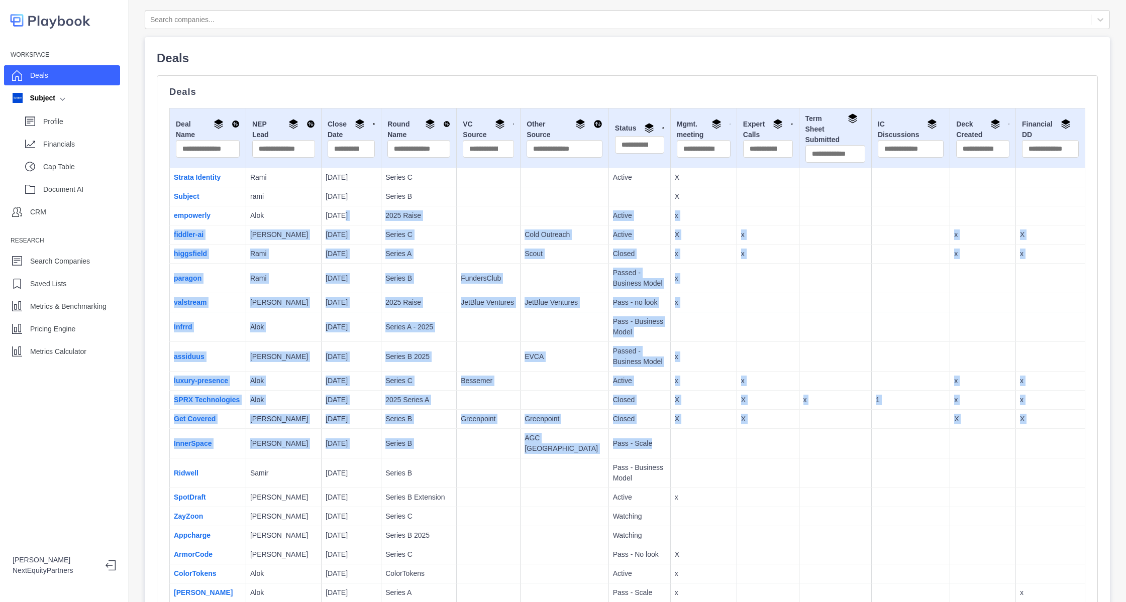
drag, startPoint x: 322, startPoint y: 215, endPoint x: 629, endPoint y: 443, distance: 382.4
click at [629, 443] on td "Pass - Scale" at bounding box center [639, 444] width 62 height 30
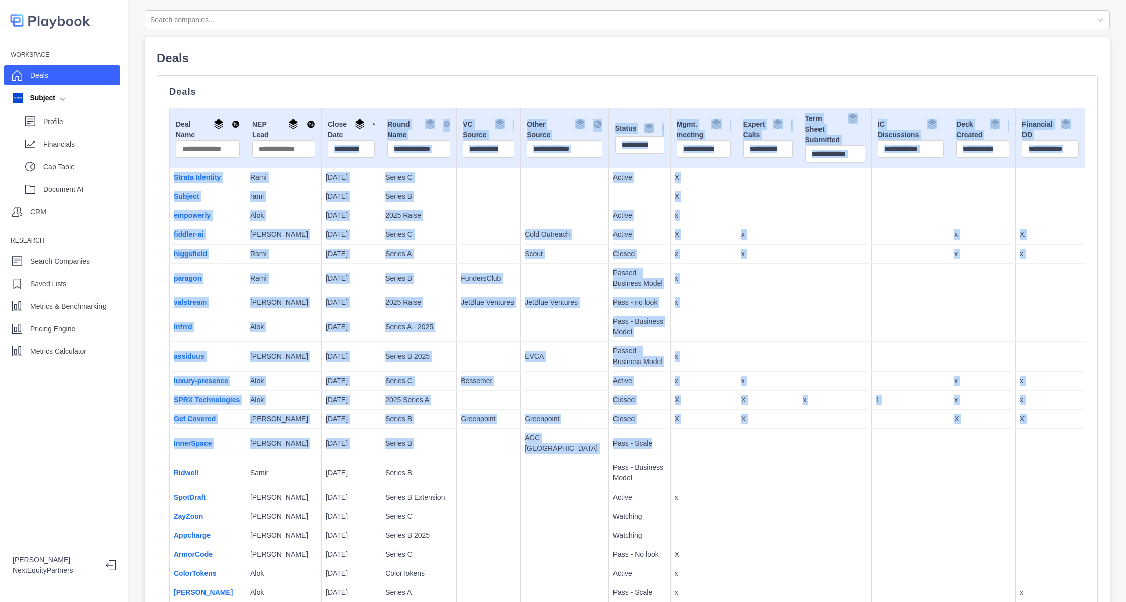
drag, startPoint x: 629, startPoint y: 443, endPoint x: 365, endPoint y: 185, distance: 369.1
click at [527, 315] on td at bounding box center [564, 327] width 88 height 30
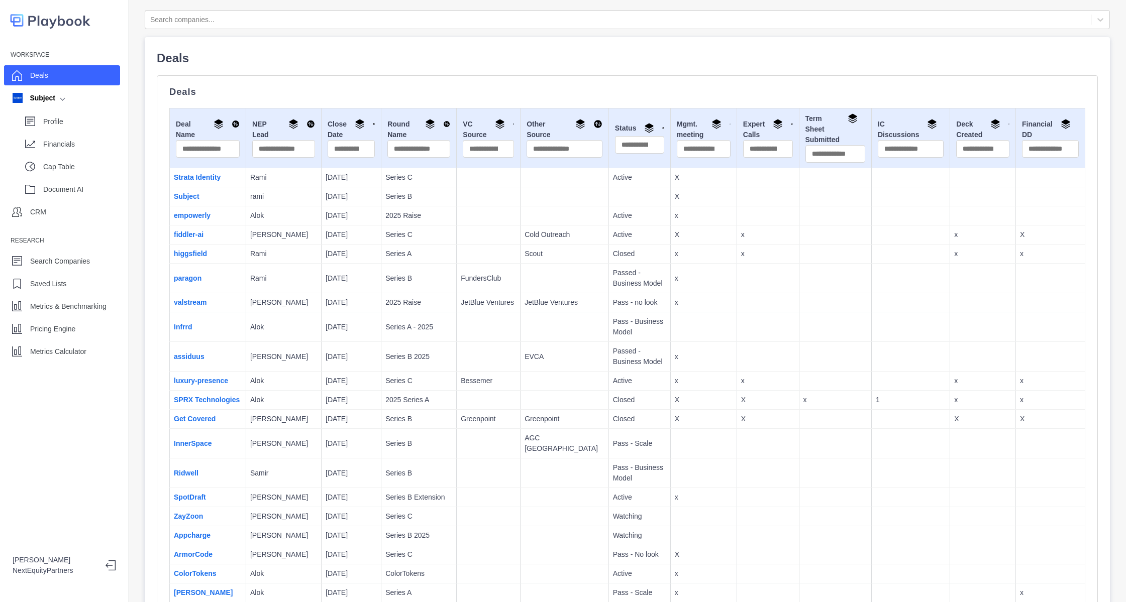
drag, startPoint x: 428, startPoint y: 240, endPoint x: 364, endPoint y: 192, distance: 79.7
click at [490, 275] on p "FundersClub" at bounding box center [488, 278] width 55 height 11
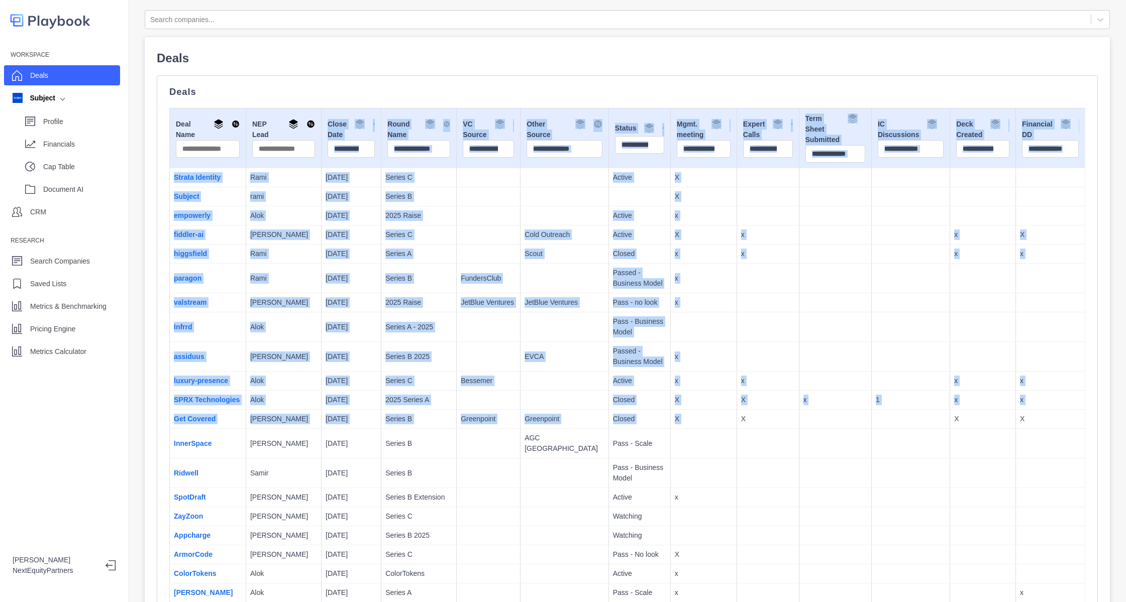
drag, startPoint x: 476, startPoint y: 254, endPoint x: 344, endPoint y: 135, distance: 177.8
click at [613, 297] on p "Pass - no look" at bounding box center [639, 302] width 53 height 11
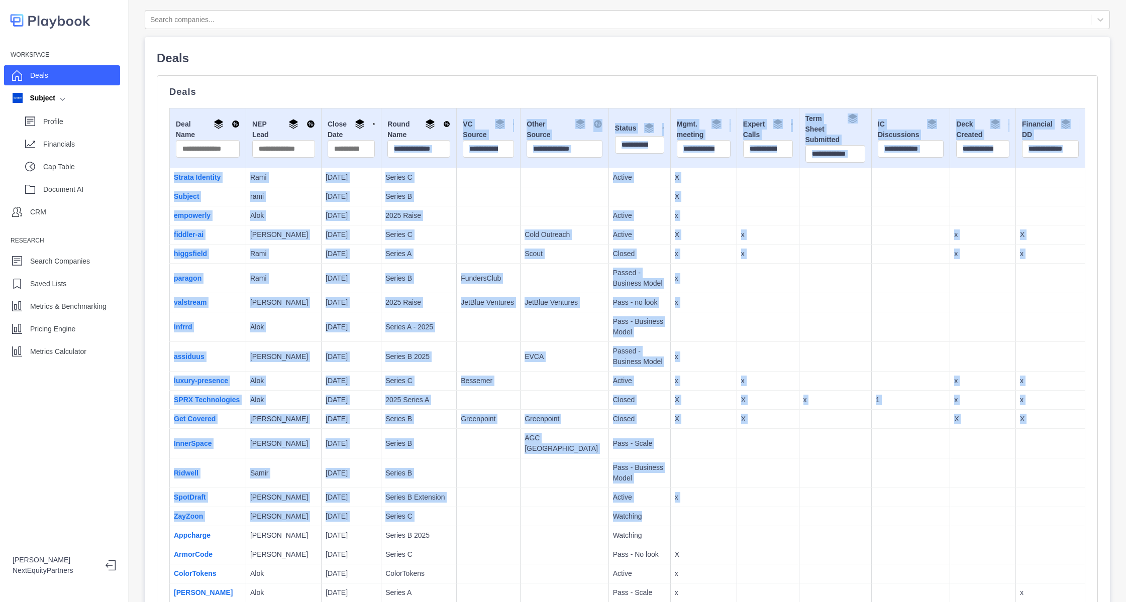
drag, startPoint x: 842, startPoint y: 525, endPoint x: 394, endPoint y: 137, distance: 592.9
click at [630, 344] on td "Passed - Business Model" at bounding box center [639, 357] width 62 height 30
drag, startPoint x: 824, startPoint y: 538, endPoint x: 366, endPoint y: 75, distance: 651.4
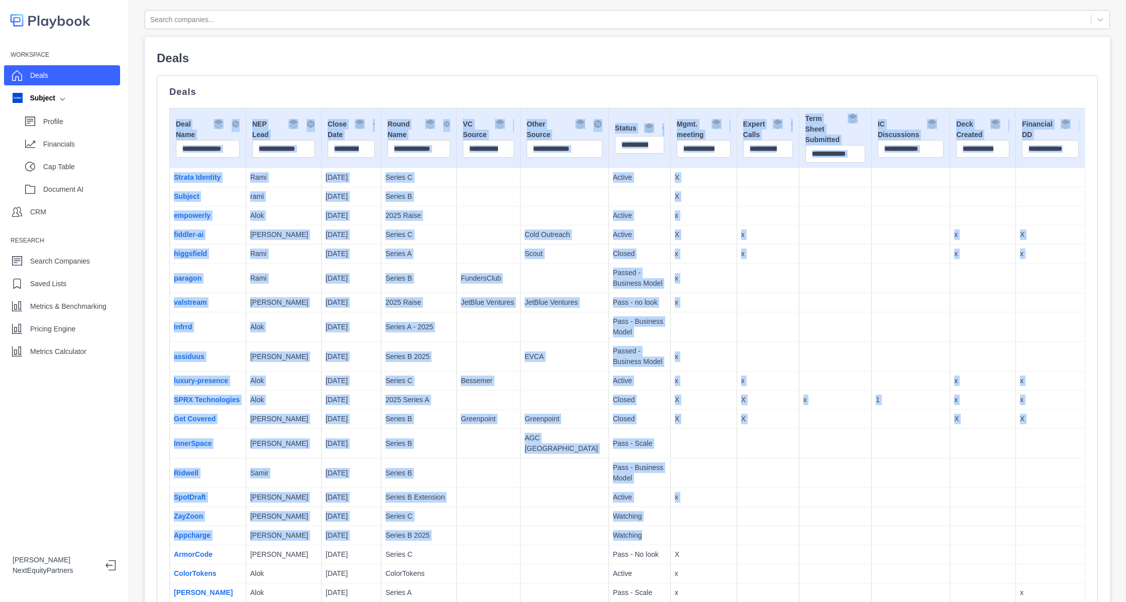
click at [736, 352] on td at bounding box center [767, 357] width 62 height 30
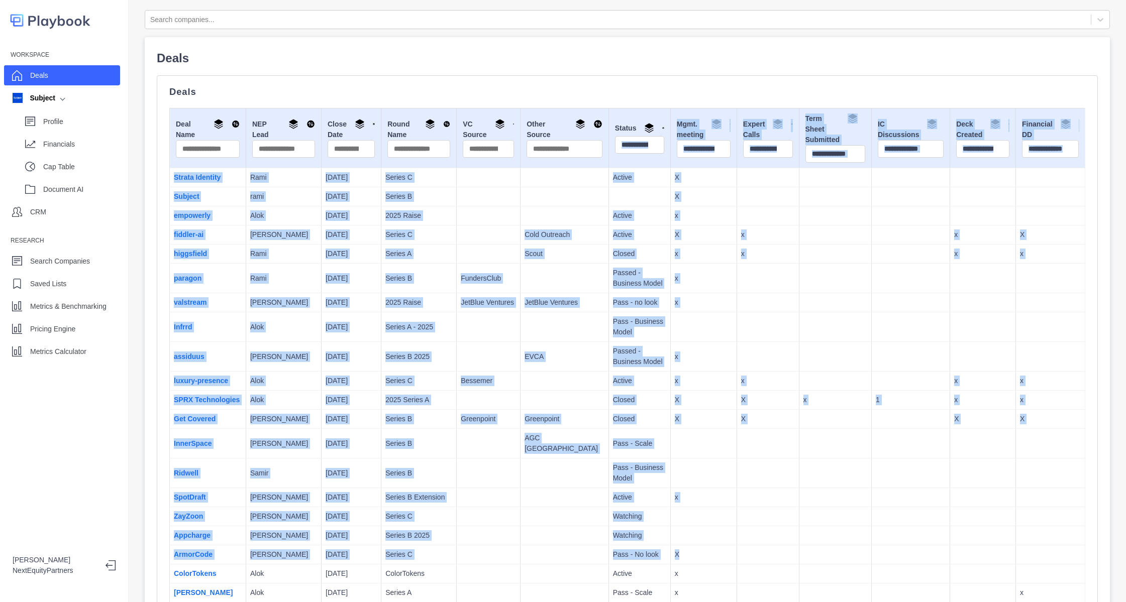
drag, startPoint x: 902, startPoint y: 548, endPoint x: 604, endPoint y: 150, distance: 497.3
click at [871, 410] on td "1" at bounding box center [910, 400] width 78 height 19
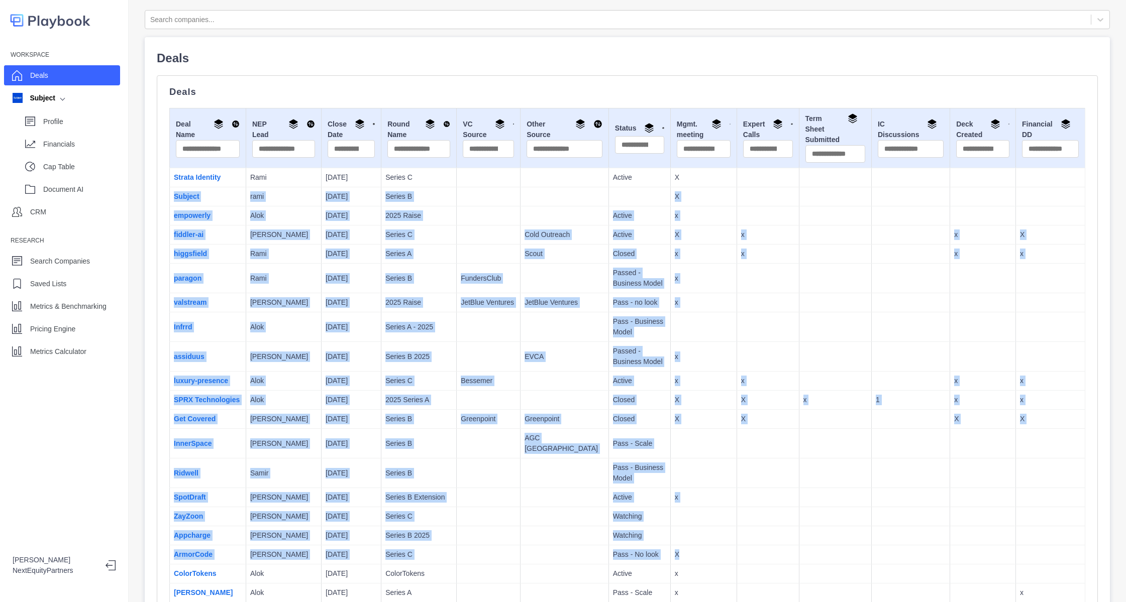
drag, startPoint x: 827, startPoint y: 485, endPoint x: 670, endPoint y: 175, distance: 347.3
click at [736, 341] on td at bounding box center [767, 327] width 62 height 30
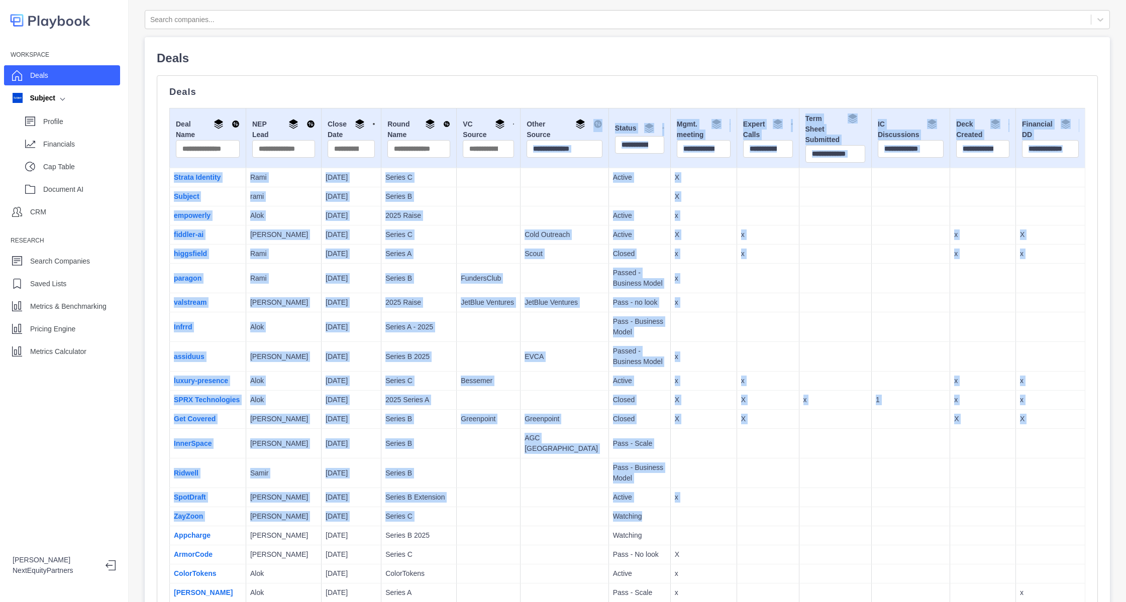
drag, startPoint x: 725, startPoint y: 336, endPoint x: 565, endPoint y: 118, distance: 270.5
click at [685, 281] on p "x" at bounding box center [704, 278] width 58 height 11
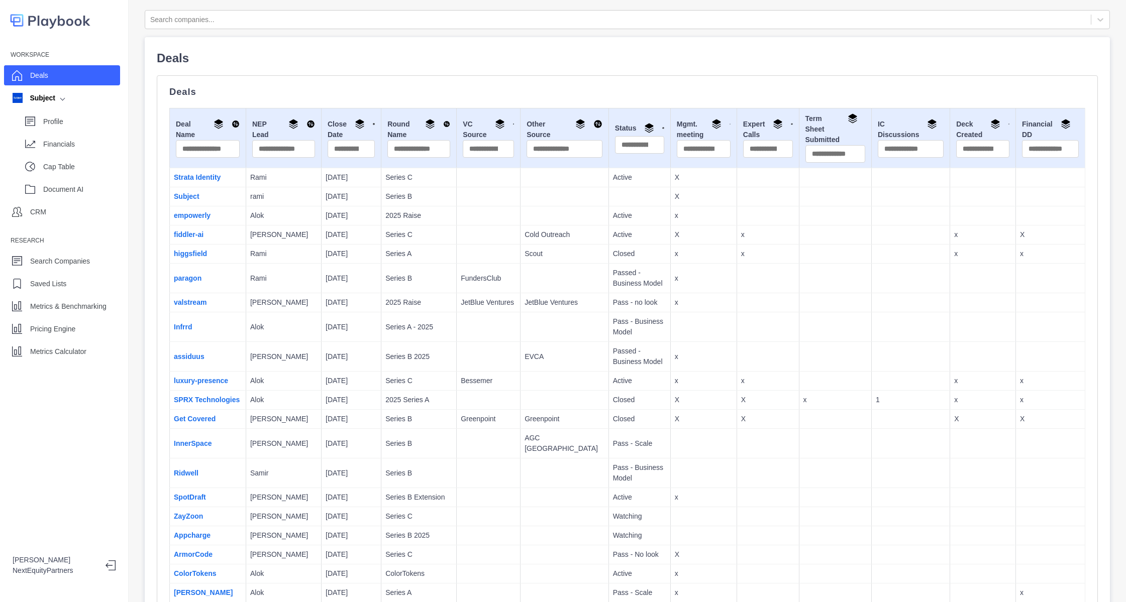
click at [73, 316] on div "Workspace Deals Subject Profile Financials Cap Table Document AI CRM Research S…" at bounding box center [64, 204] width 128 height 314
click at [78, 304] on p "Metrics & Benchmarking" at bounding box center [68, 306] width 76 height 11
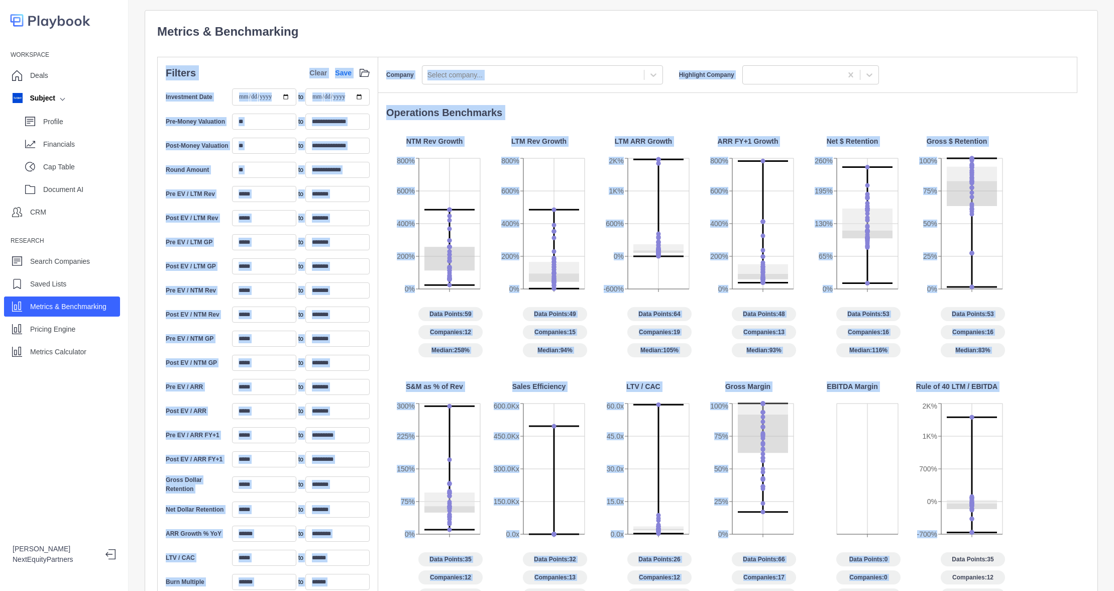
drag, startPoint x: 440, startPoint y: 22, endPoint x: 991, endPoint y: 534, distance: 752.4
click at [991, 534] on div "**********" at bounding box center [621, 389] width 928 height 733
click at [733, 313] on span "Data Points: 48" at bounding box center [764, 314] width 64 height 14
drag, startPoint x: 831, startPoint y: 394, endPoint x: 334, endPoint y: 34, distance: 614.7
click at [334, 34] on div "**********" at bounding box center [621, 389] width 928 height 733
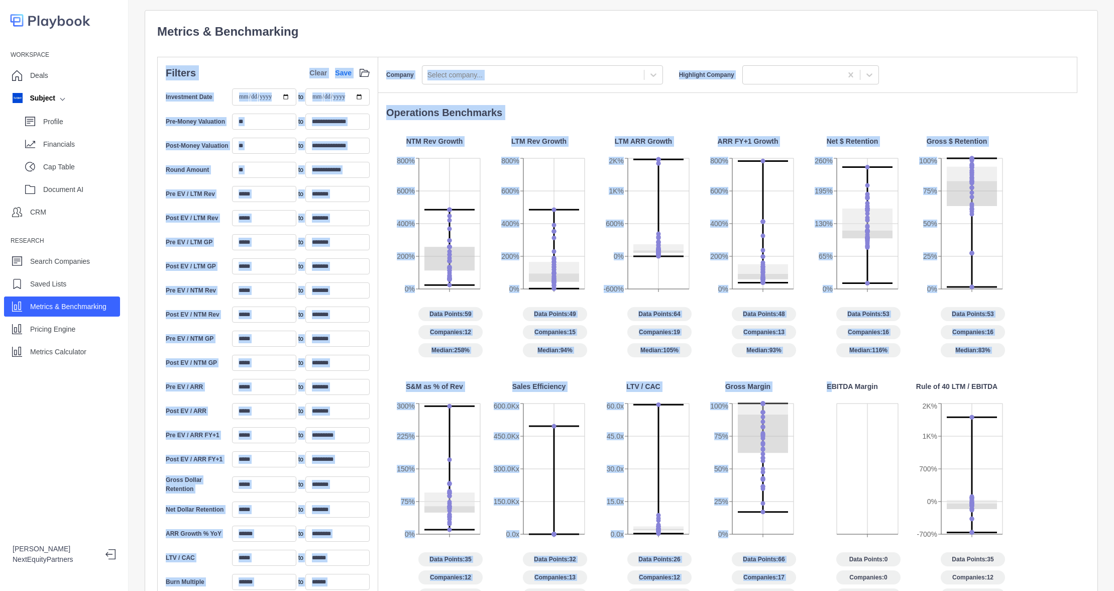
click at [334, 34] on p "Metrics & Benchmarking" at bounding box center [621, 32] width 928 height 18
drag, startPoint x: 334, startPoint y: 34, endPoint x: 1022, endPoint y: 529, distance: 848.2
click at [1022, 529] on div "**********" at bounding box center [621, 389] width 928 height 733
click at [712, 313] on div "Data Points: 48 Companies: 13 Median: 93%" at bounding box center [748, 332] width 96 height 50
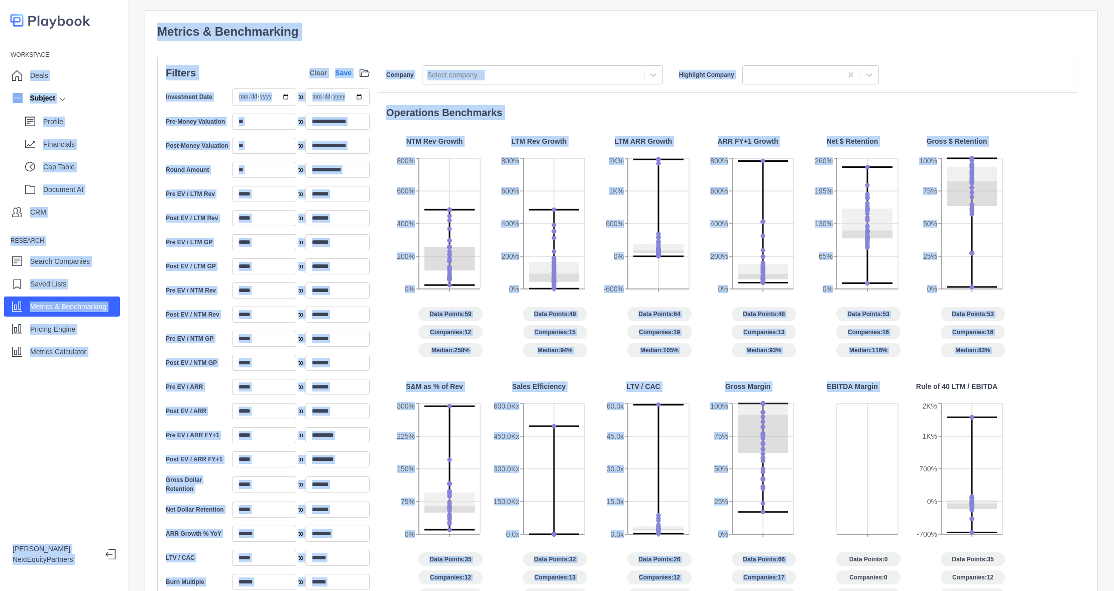
drag, startPoint x: 793, startPoint y: 399, endPoint x: 93, endPoint y: 52, distance: 780.9
click at [93, 52] on div "**********" at bounding box center [557, 295] width 1114 height 591
click at [31, 16] on img at bounding box center [50, 20] width 80 height 21
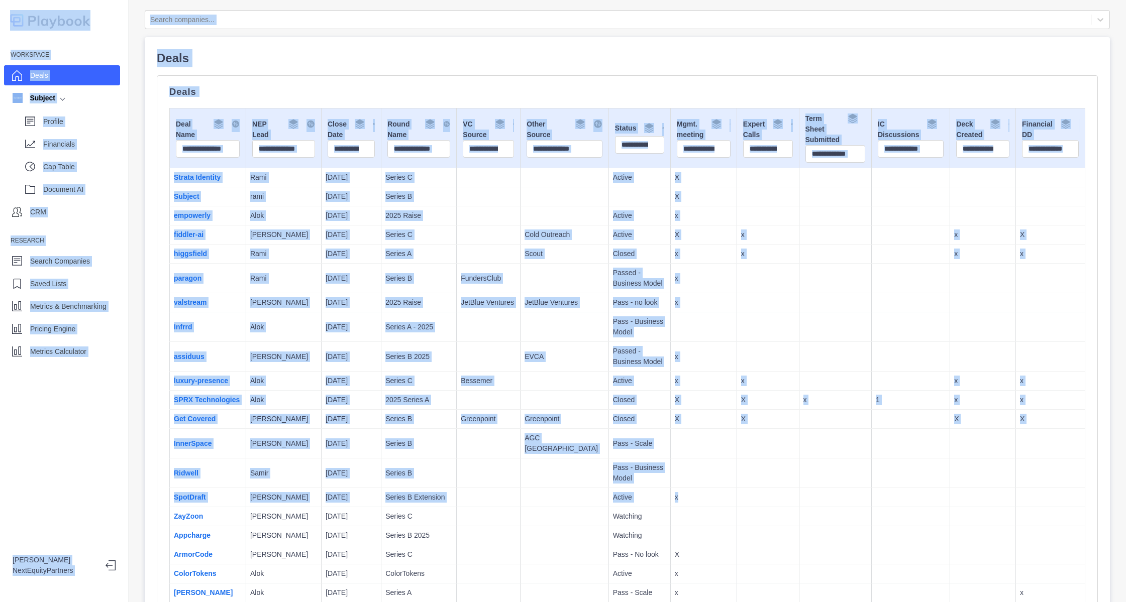
drag, startPoint x: 755, startPoint y: 489, endPoint x: 25, endPoint y: -46, distance: 905.3
click at [25, 0] on html "Workspace Deals Subject Profile Financials Cap Table Document AI CRM Research S…" at bounding box center [563, 301] width 1126 height 602
click at [458, 254] on td at bounding box center [489, 254] width 64 height 19
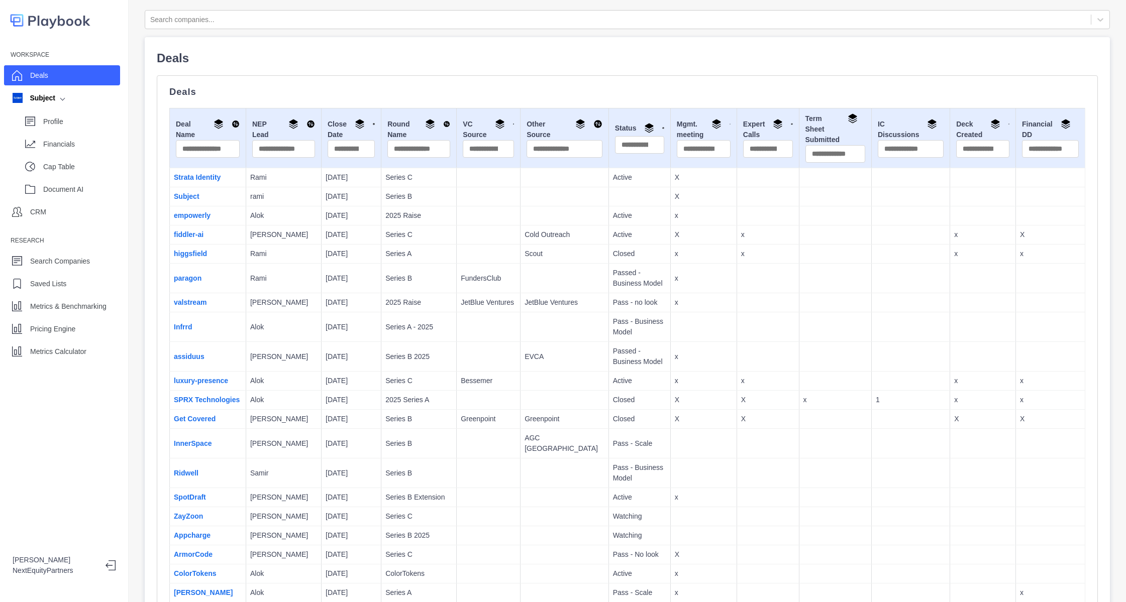
click at [100, 373] on div "Workspace Deals Subject Profile Financials Cap Table Document AI CRM Research S…" at bounding box center [64, 301] width 129 height 602
click at [98, 359] on div "Metrics Calculator" at bounding box center [62, 352] width 116 height 20
